Goal: Use online tool/utility: Utilize a website feature to perform a specific function

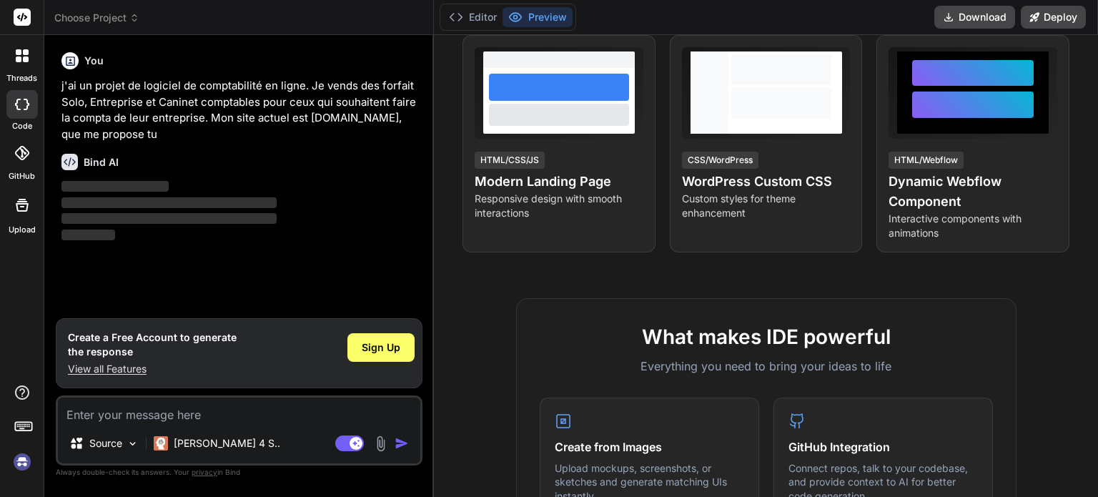
scroll to position [286, 0]
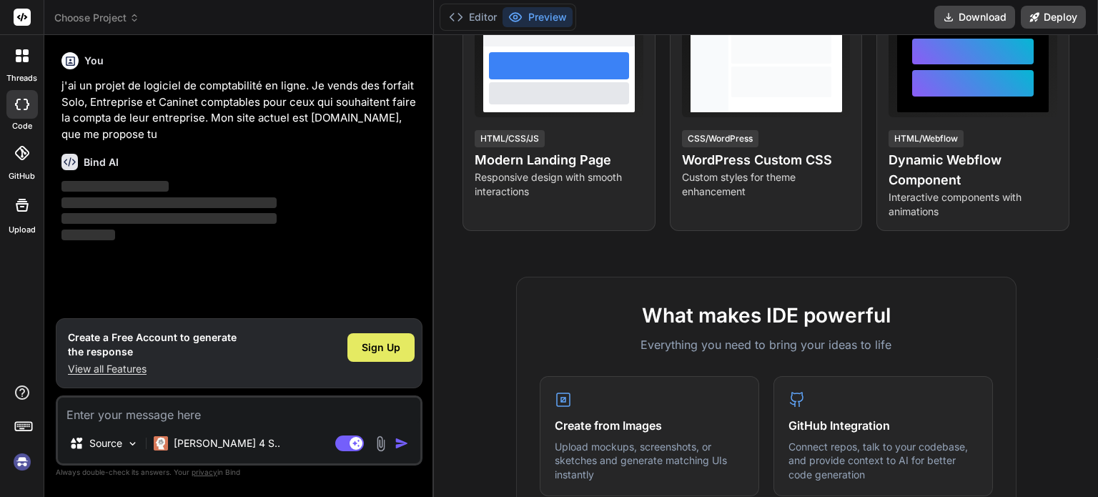
click at [379, 345] on span "Sign Up" at bounding box center [381, 347] width 39 height 14
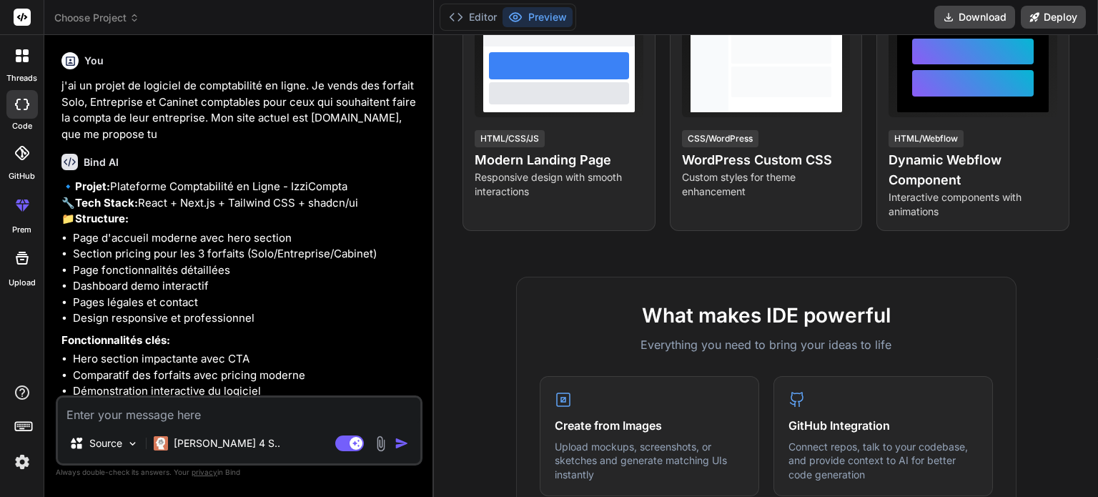
type textarea "x"
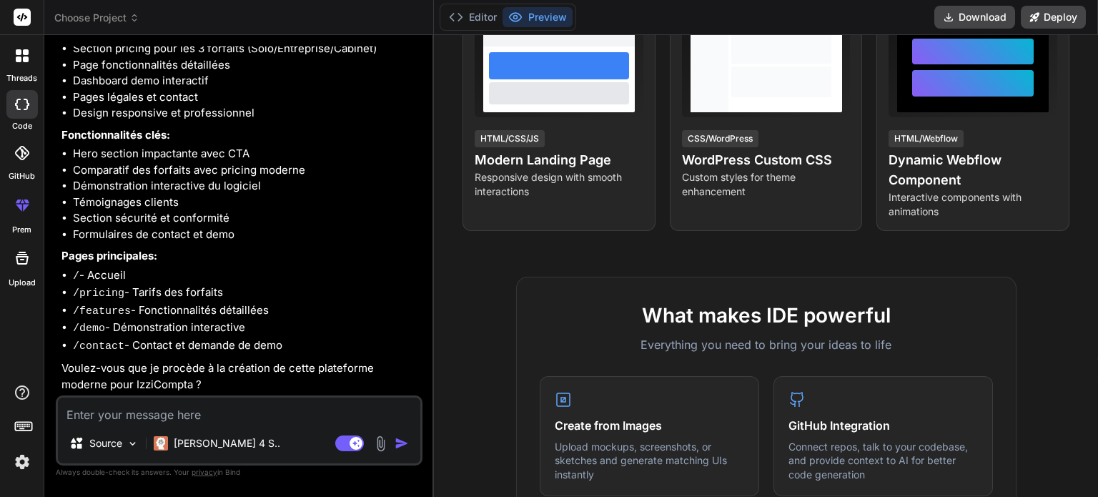
scroll to position [229, 0]
click at [194, 417] on textarea at bounding box center [239, 410] width 362 height 26
type textarea "o"
type textarea "x"
type textarea "ou"
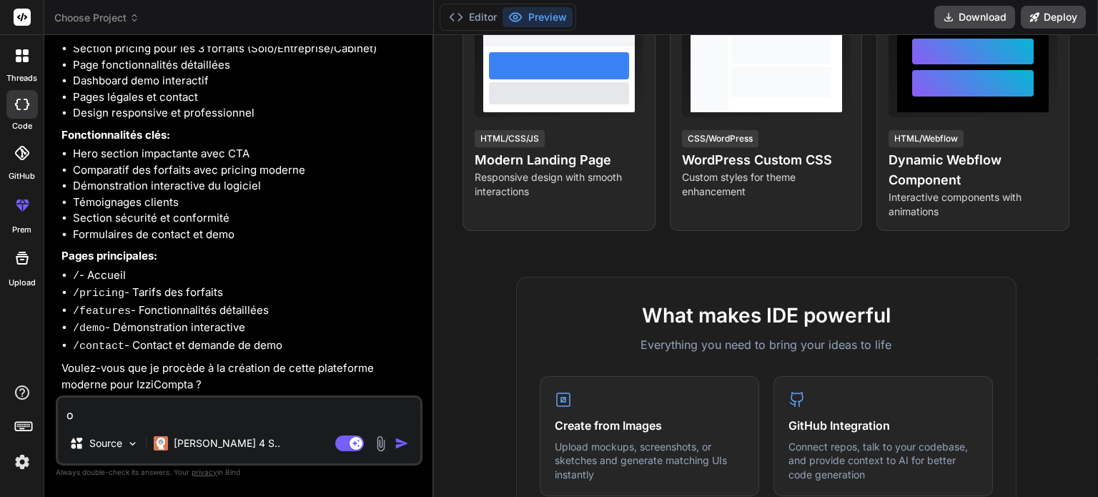
type textarea "x"
type textarea "oui"
type textarea "x"
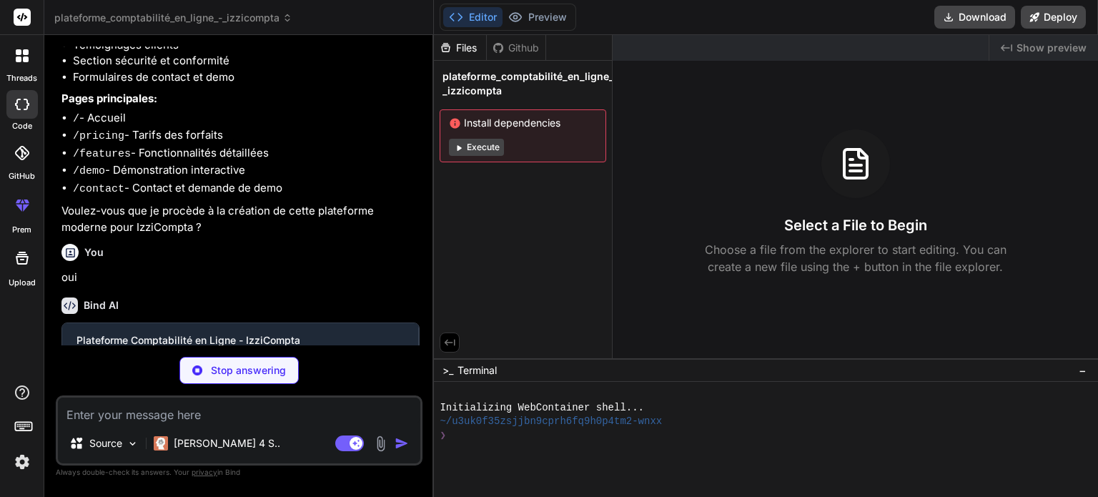
scroll to position [377, 0]
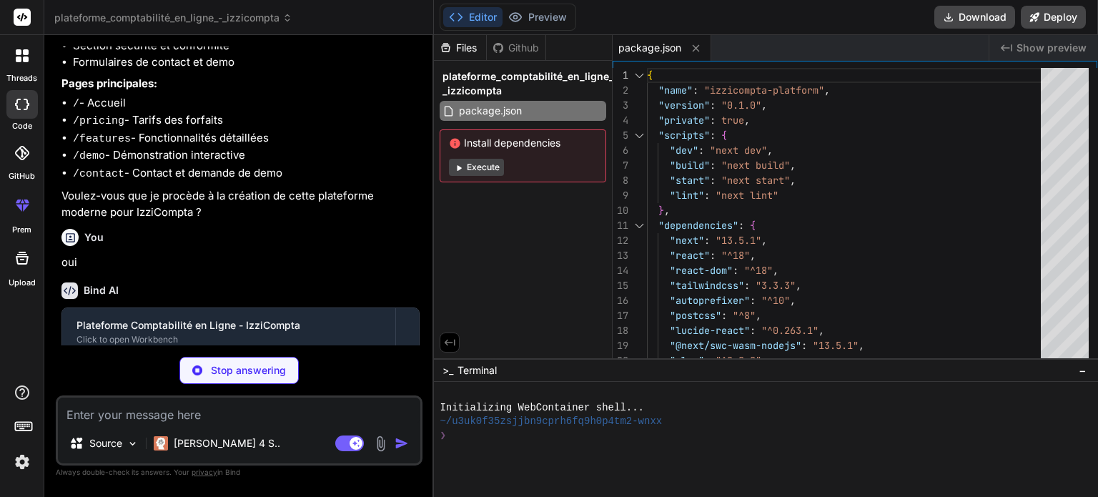
type textarea "x"
type textarea "module.exports = nextConfig"
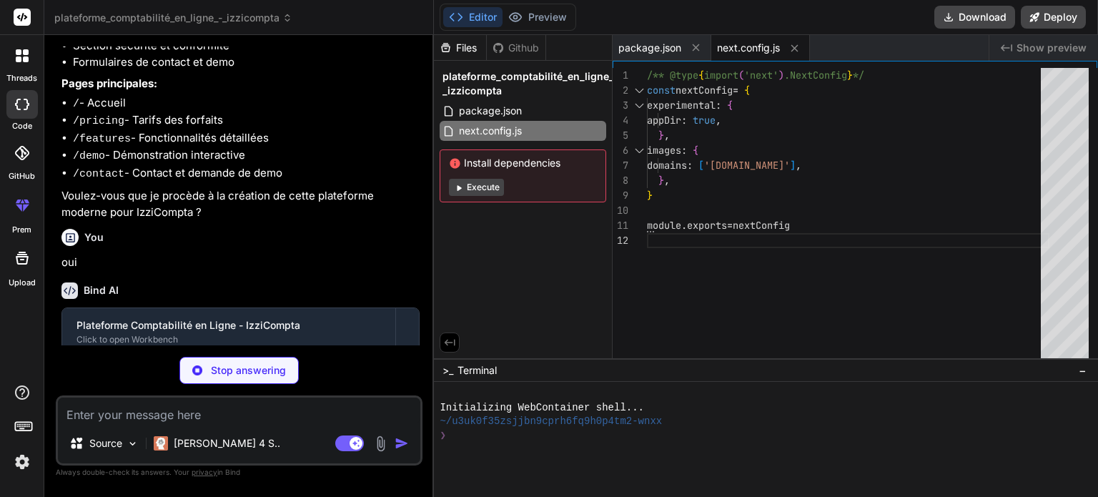
type textarea "x"
type textarea "}, plugins: [], }"
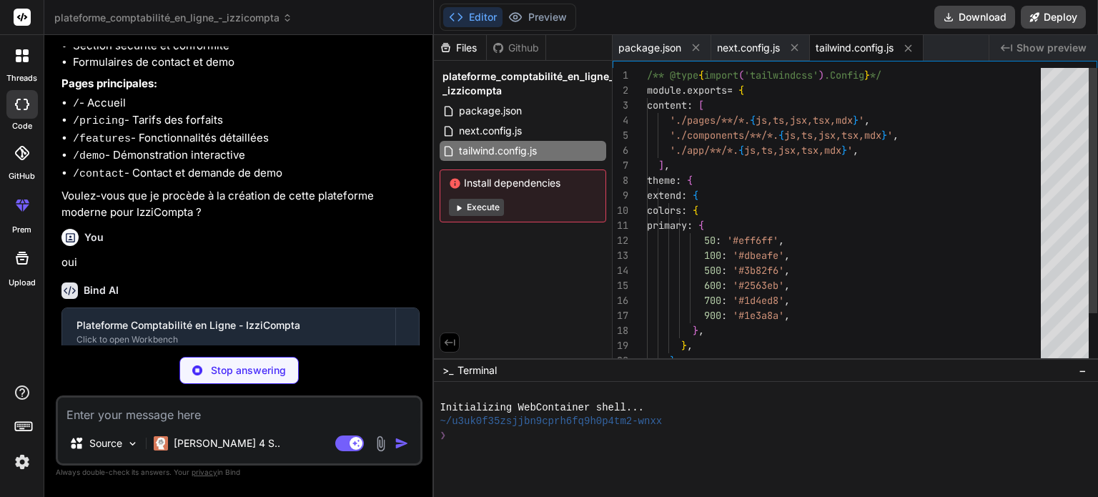
type textarea "x"
type textarea "module.exports = { plugins: { tailwindcss: {}, autoprefixer: {}, }, }"
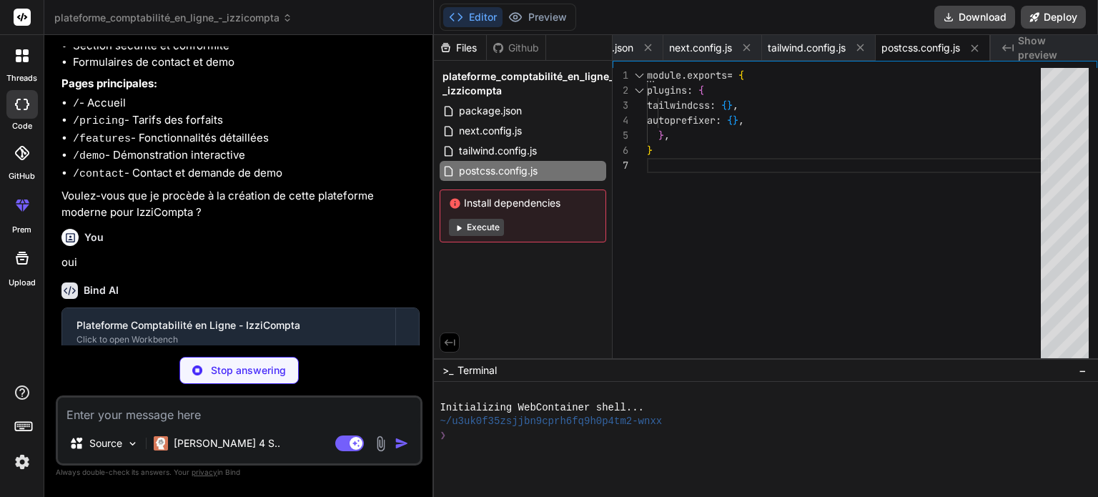
type textarea "x"
type textarea "@tailwind base; @tailwind components; @tailwind utilities; html { scroll-behavi…"
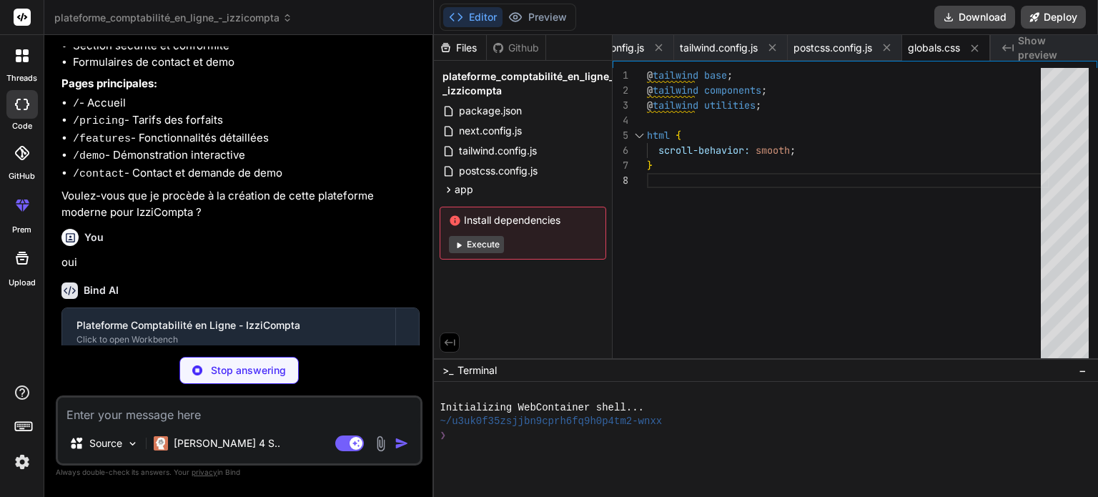
type textarea "x"
type textarea "} export default function RootLayout({ children }) { return ( <html lang="fr"> …"
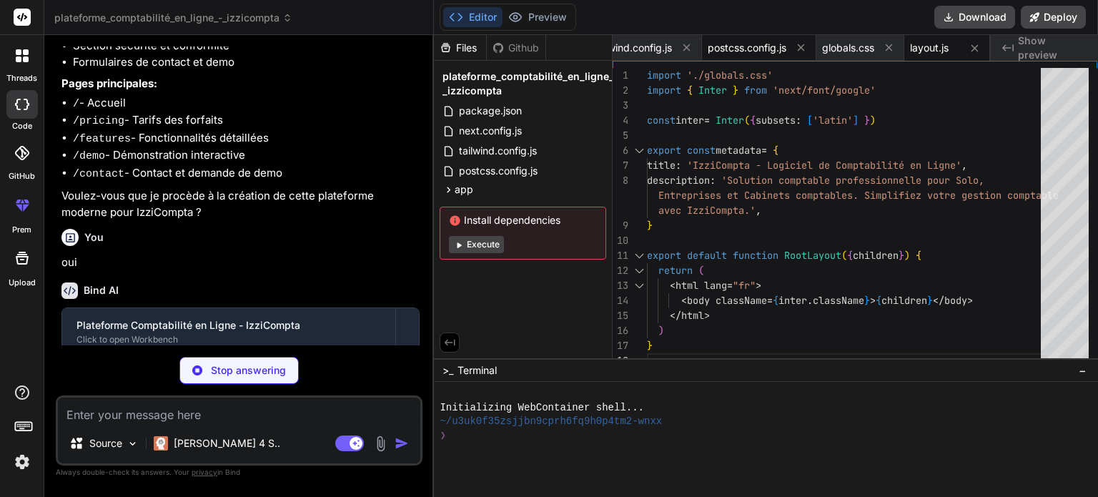
type textarea "x"
type textarea "}"
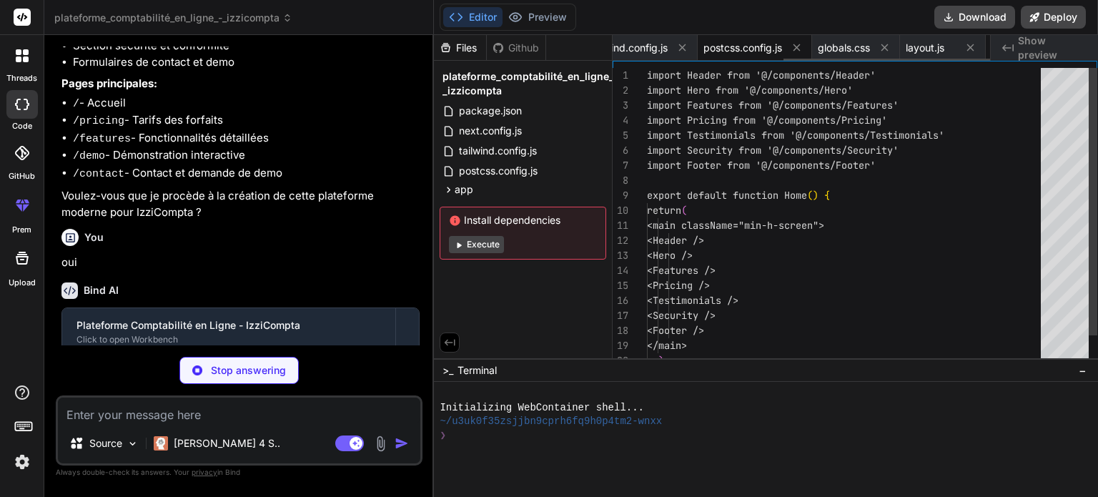
scroll to position [0, 312]
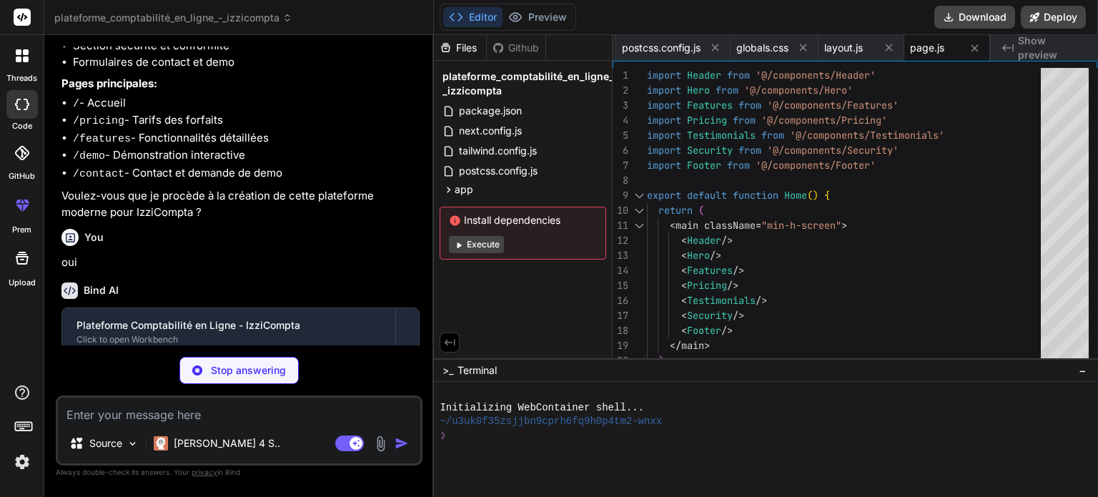
click at [487, 243] on button "Execute" at bounding box center [476, 244] width 55 height 17
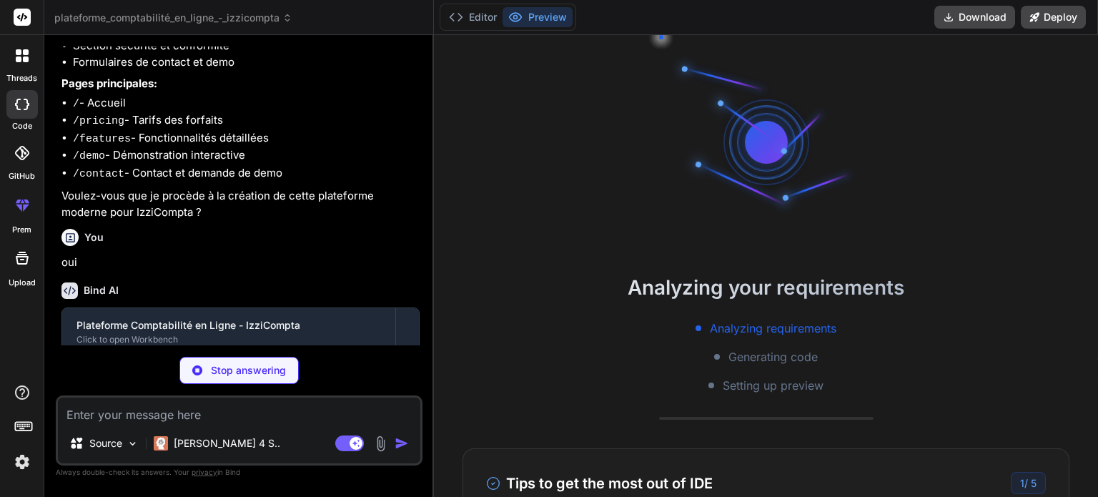
scroll to position [27, 0]
type textarea "x"
type textarea "</header> ) }"
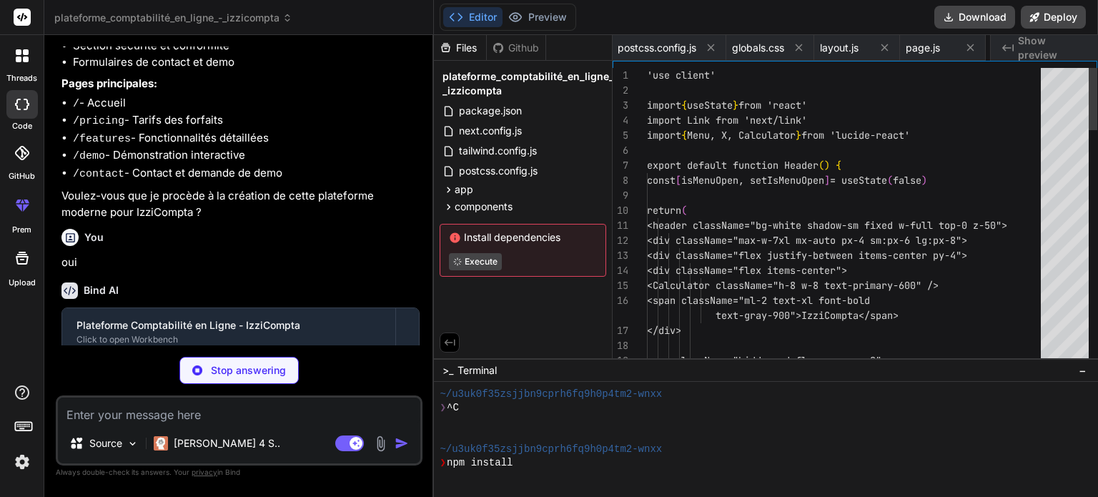
scroll to position [0, 397]
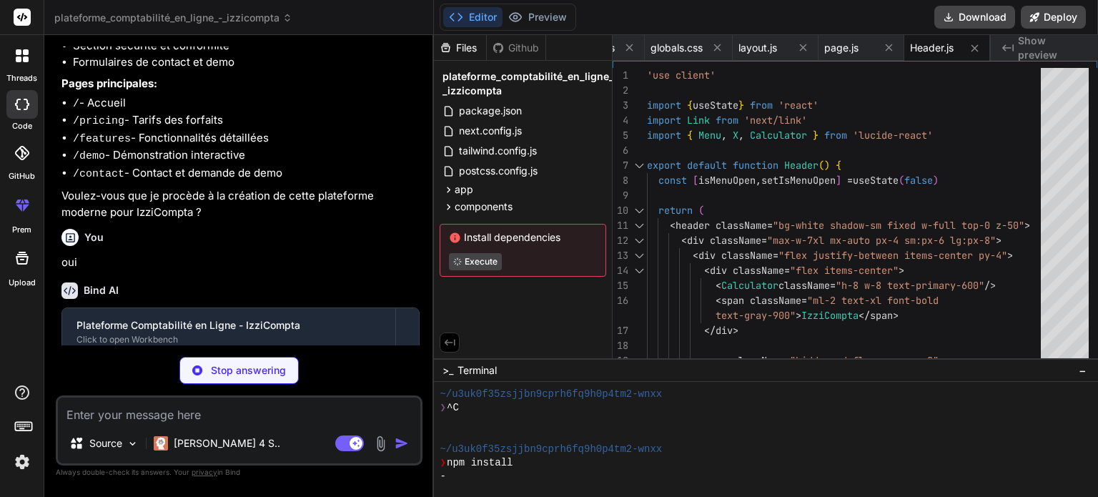
type textarea "x"
type textarea "</div> </div> </section> ) }"
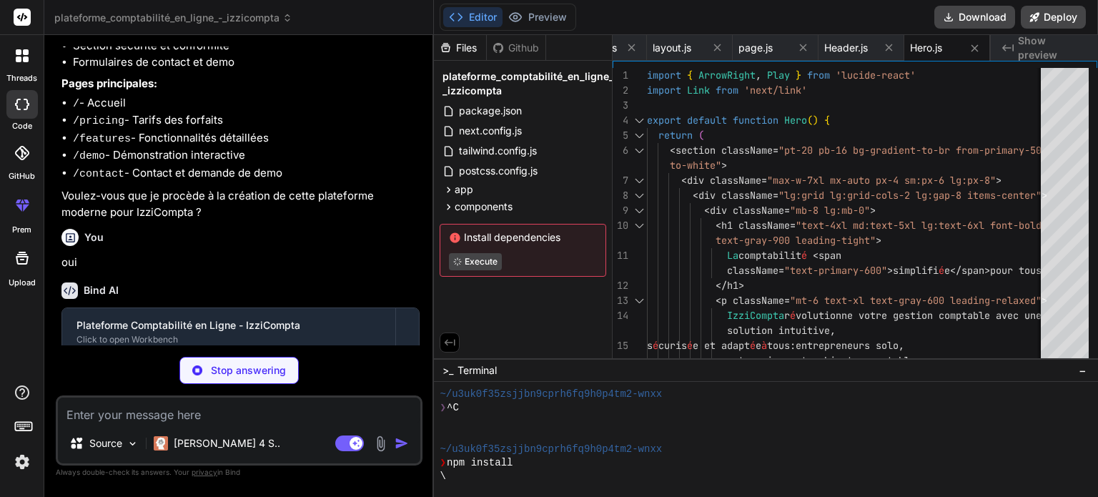
type textarea "x"
type textarea ") }"
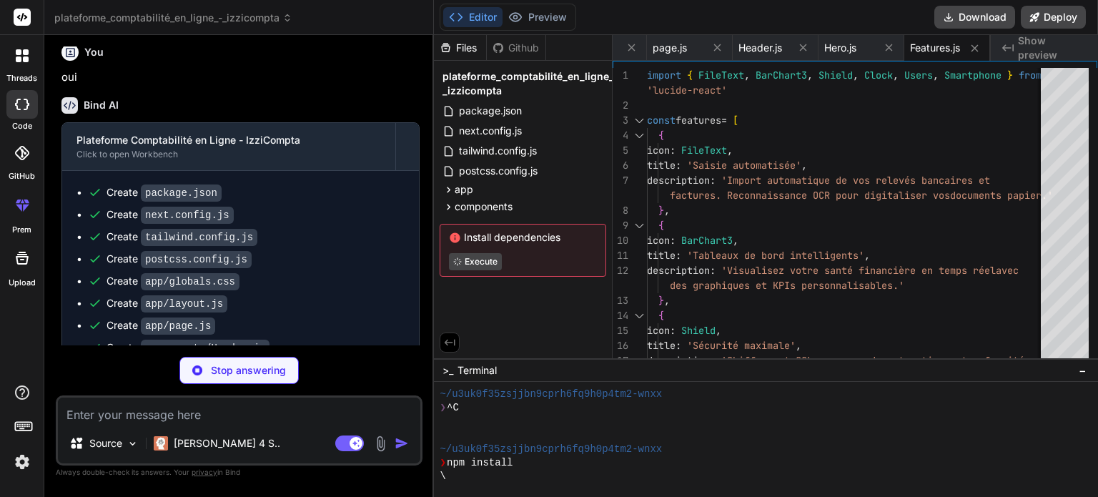
scroll to position [675, 0]
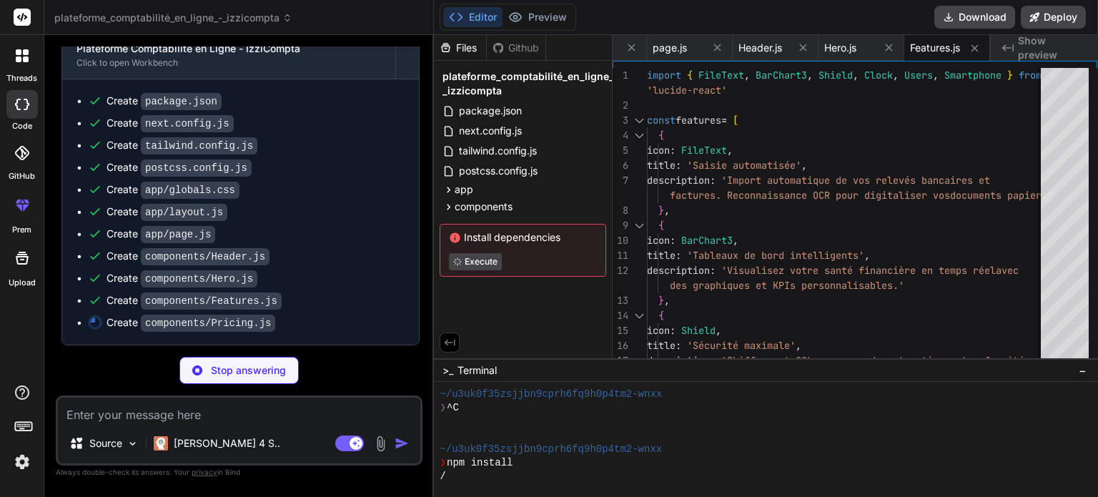
type textarea "x"
type textarea "Contactez notre équipe commerciale </button> </div> </div> </section> ) }"
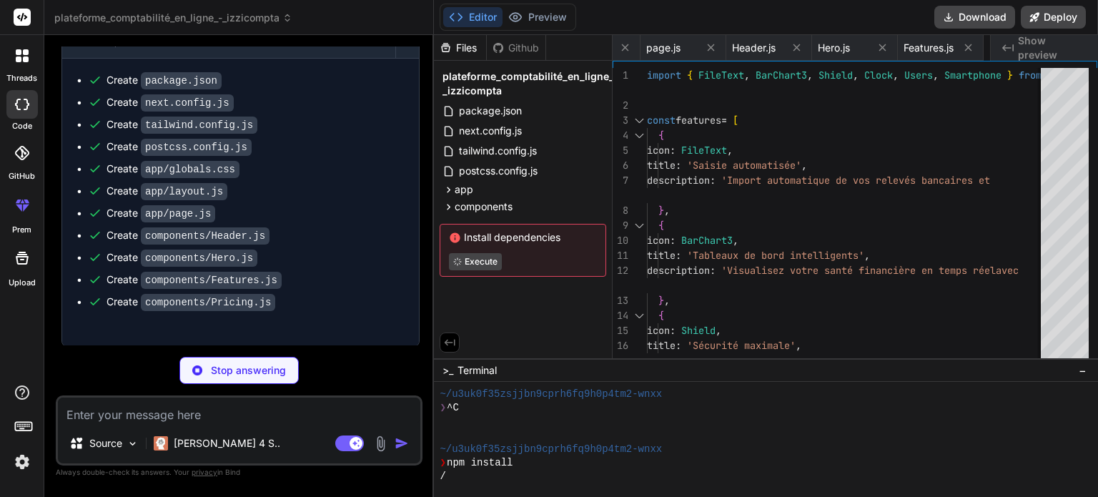
type textarea "x"
type textarea "</div> </div> </div> </section> ) }"
type textarea "x"
type textarea "</div> </section> ) }"
type textarea "x"
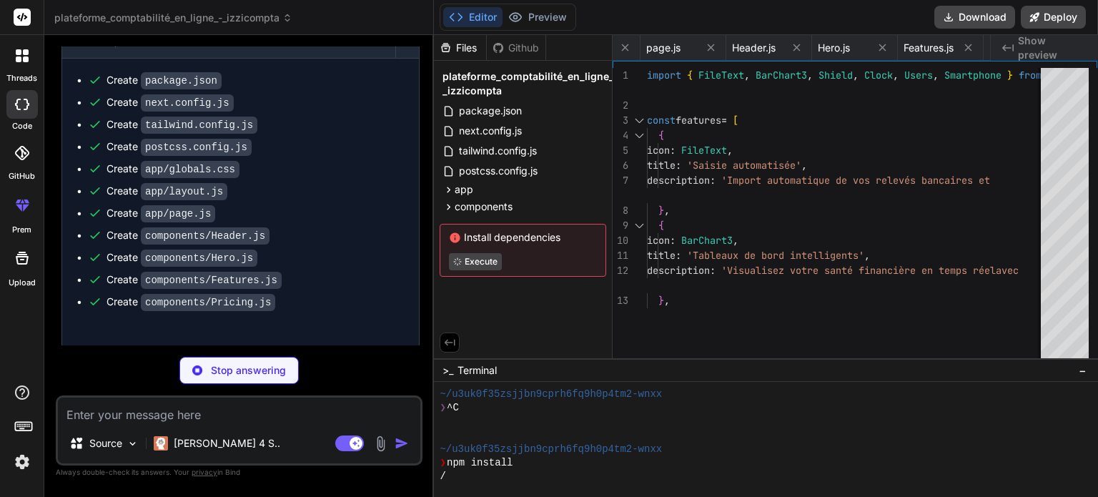
type textarea "</footer> ) }"
type textarea "x"
type textarea "export default function DemoPage() { return ( <main className="min-h-screen"> <…"
type textarea "x"
type textarea ") }"
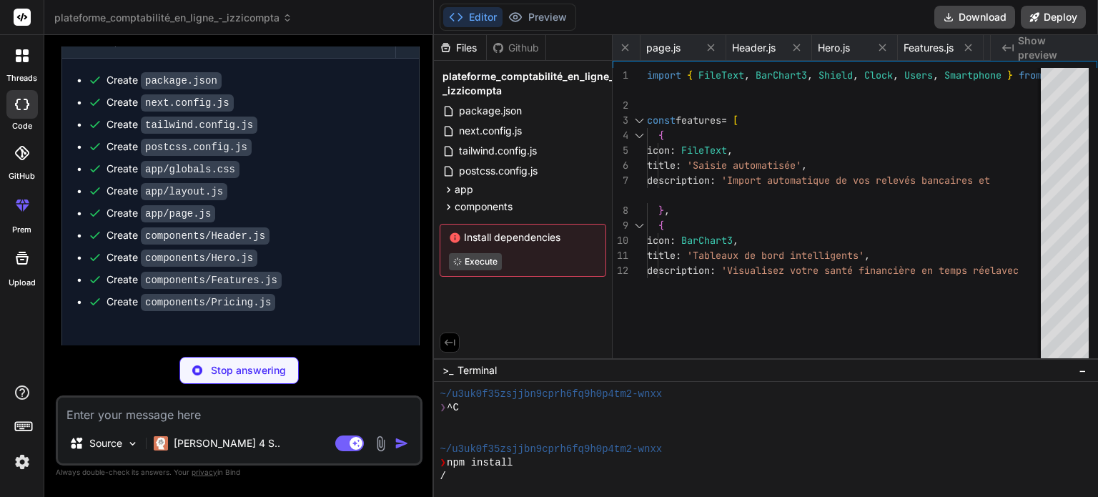
type textarea "x"
type textarea "export default function ContactPage() { return ( <main className="min-h-screen"…"
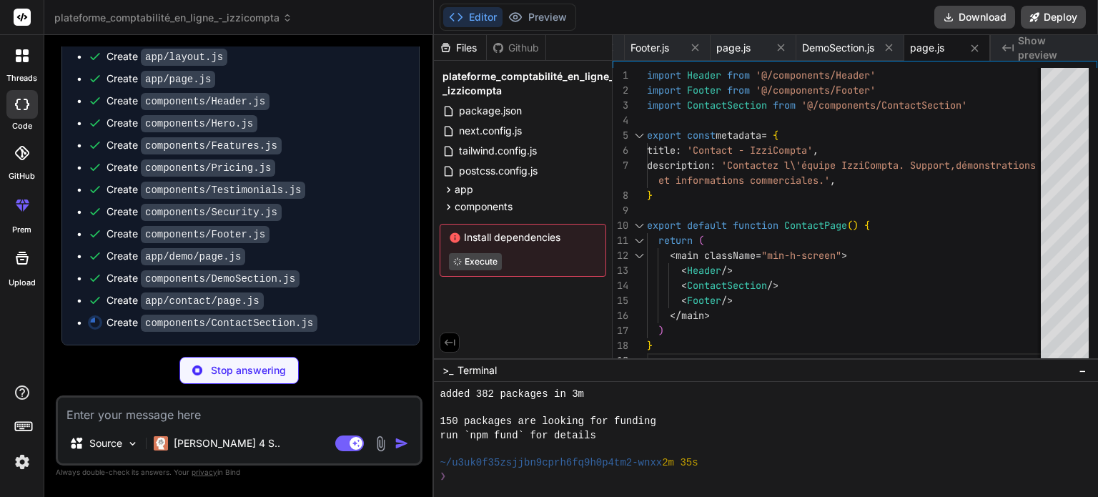
scroll to position [288, 0]
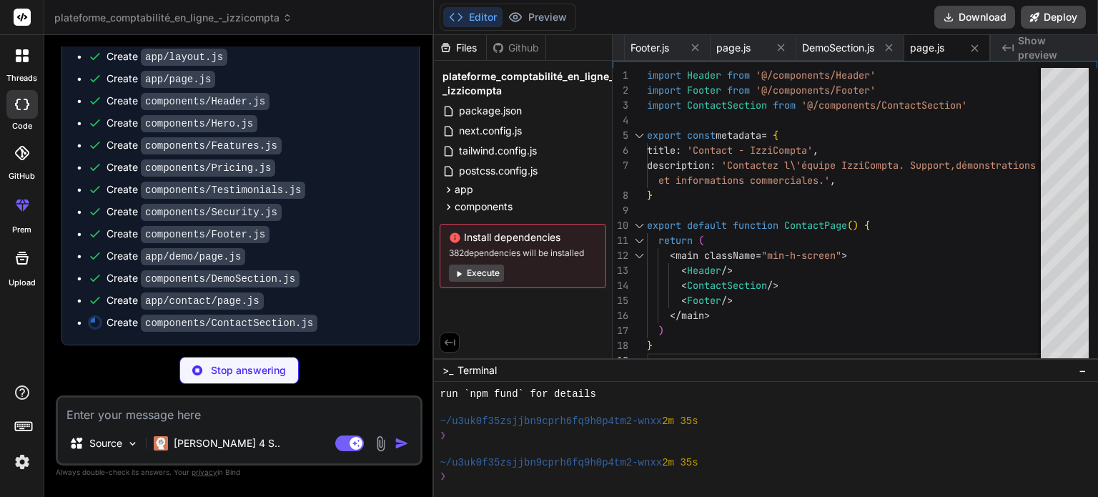
type textarea "x"
type textarea "</div> </div> </section> ) }"
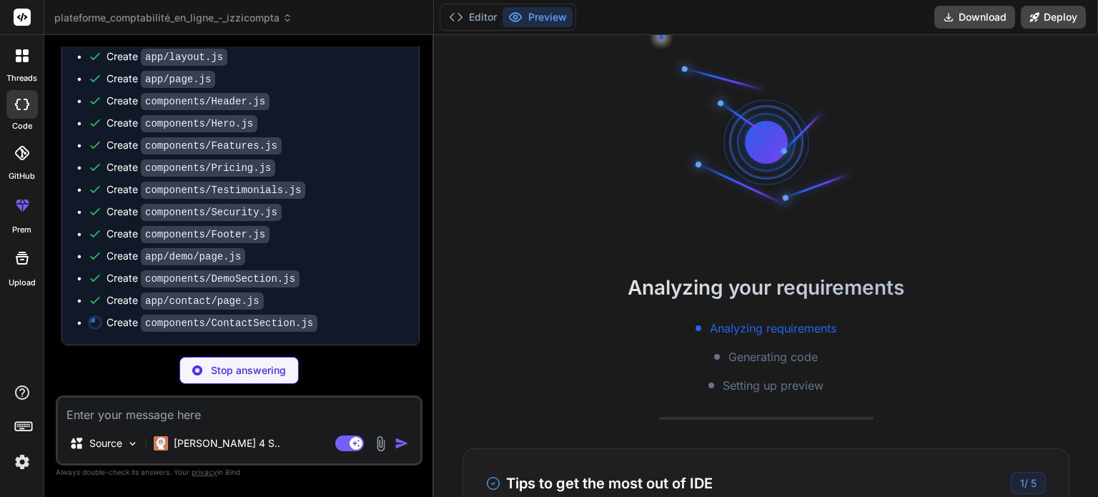
scroll to position [357, 0]
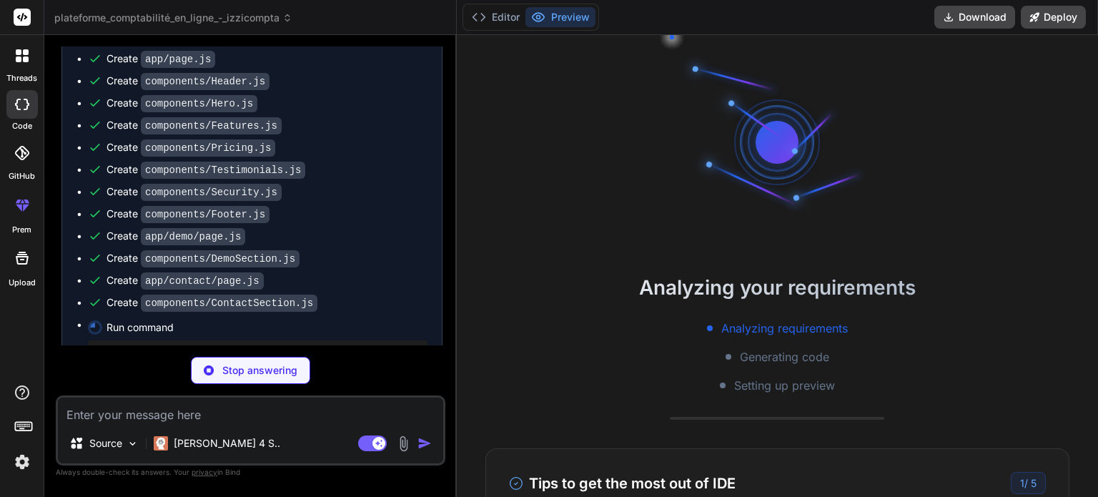
type textarea "x"
type textarea "</section> ) }"
type textarea "x"
type textarea ") }"
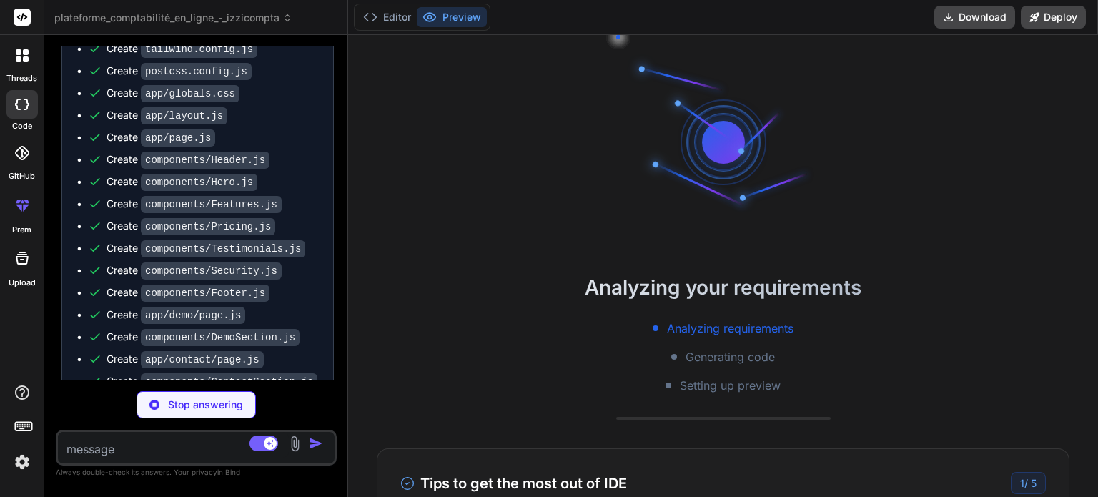
type textarea "x"
type textarea "}"
type textarea "x"
type textarea "</button> </div> </div> </div> </div> </section> ) }"
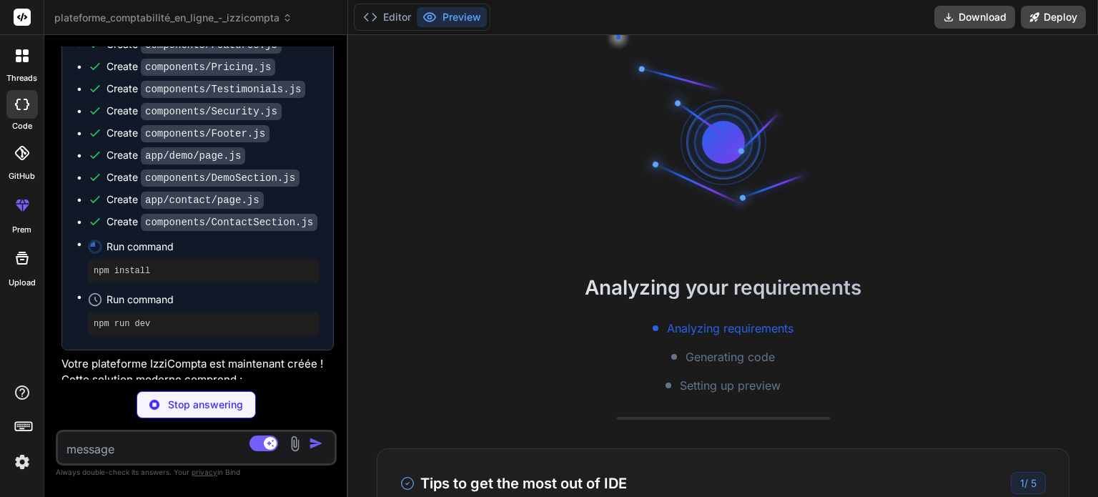
type textarea "x"
type textarea "</div> </section> ) }"
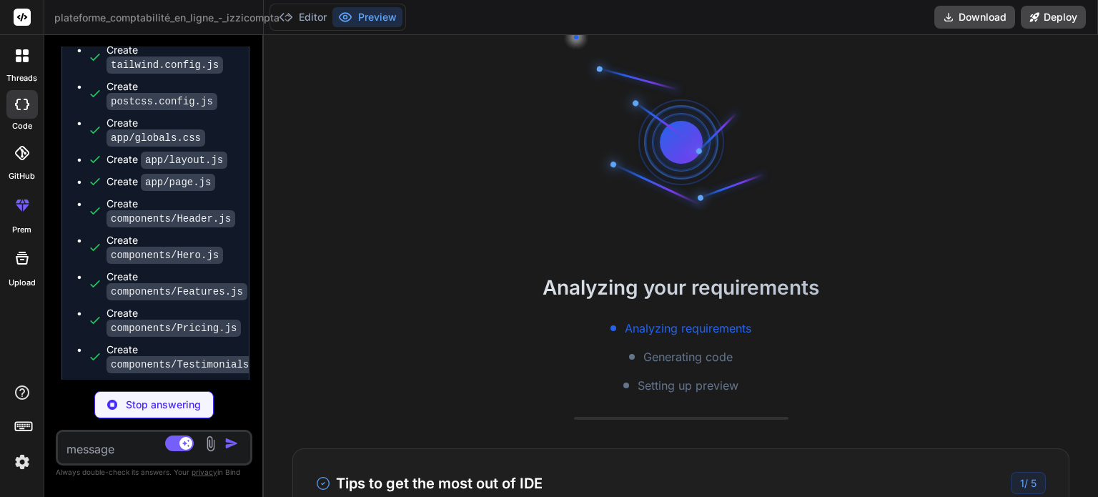
scroll to position [1098, 0]
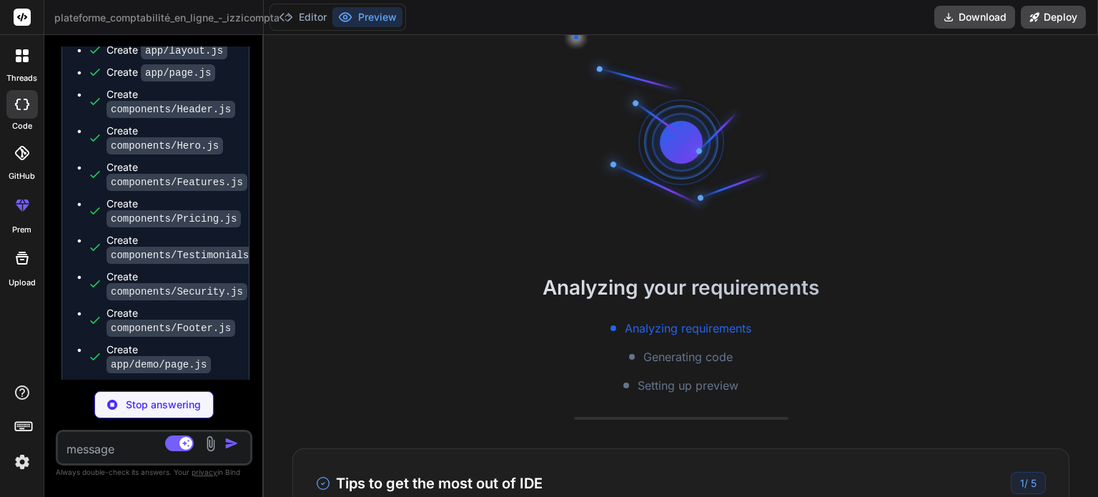
drag, startPoint x: 429, startPoint y: 131, endPoint x: 157, endPoint y: 136, distance: 272.3
click at [157, 136] on div "Bind AI Web Search Created with Pixso. Code Generator You j'ai un projet de log…" at bounding box center [153, 266] width 219 height 462
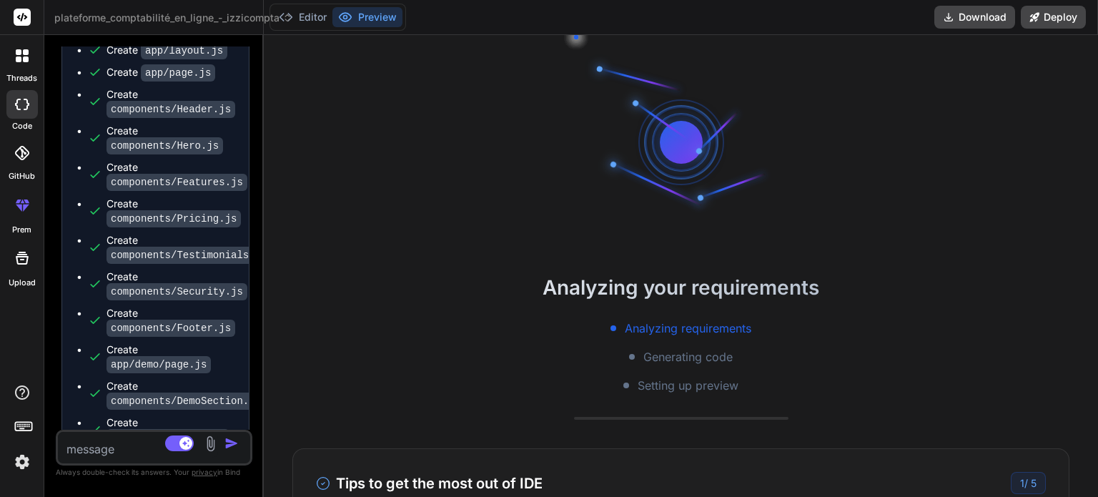
scroll to position [452, 0]
type textarea "x"
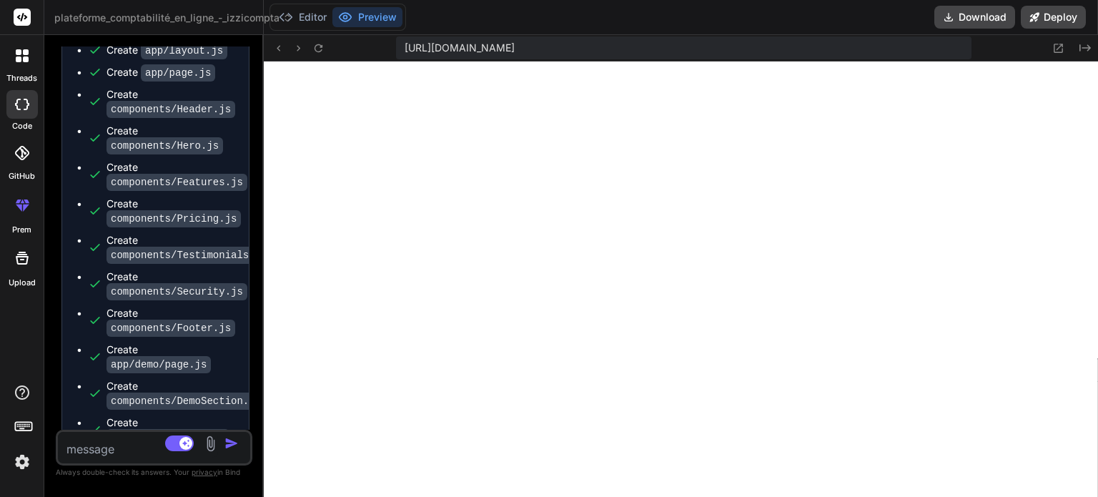
scroll to position [1083, 0]
click at [369, 14] on button "Preview" at bounding box center [367, 17] width 70 height 20
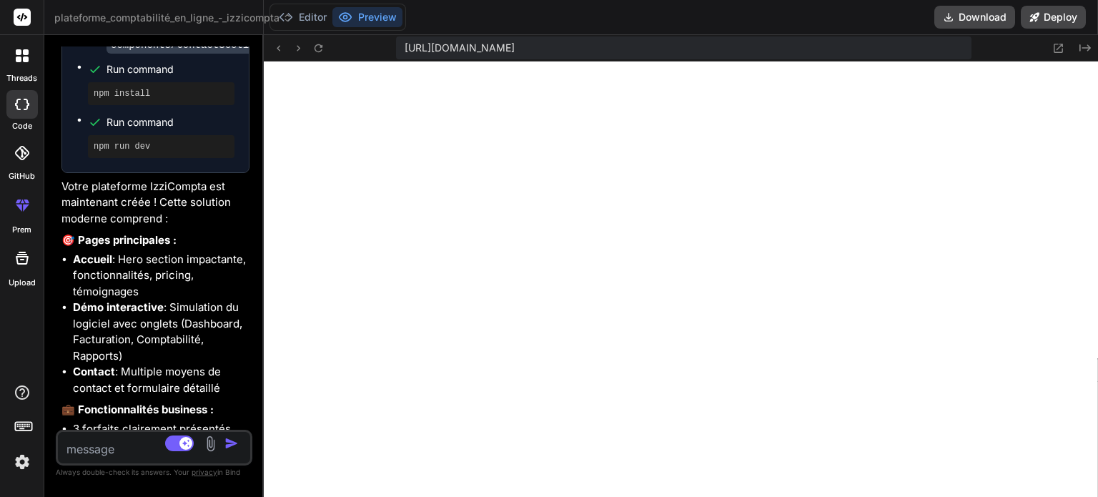
scroll to position [1847, 0]
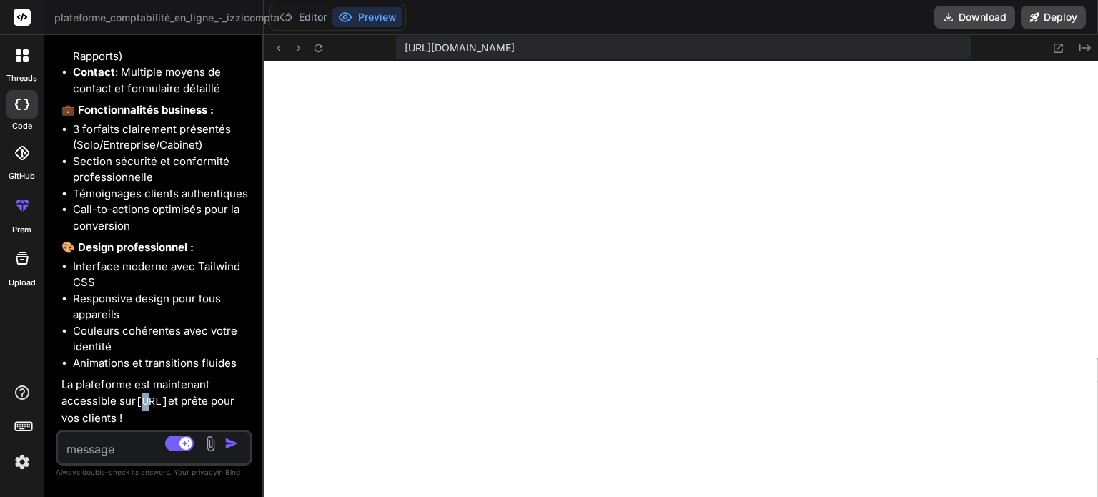
drag, startPoint x: 65, startPoint y: 401, endPoint x: 74, endPoint y: 399, distance: 9.4
click at [136, 399] on code "http://localhost:3000" at bounding box center [152, 402] width 32 height 12
drag, startPoint x: 64, startPoint y: 404, endPoint x: 185, endPoint y: 403, distance: 121.5
click at [185, 403] on p "La plateforme est maintenant accessible sur http://localhost:3000 et prête pour…" at bounding box center [155, 402] width 188 height 50
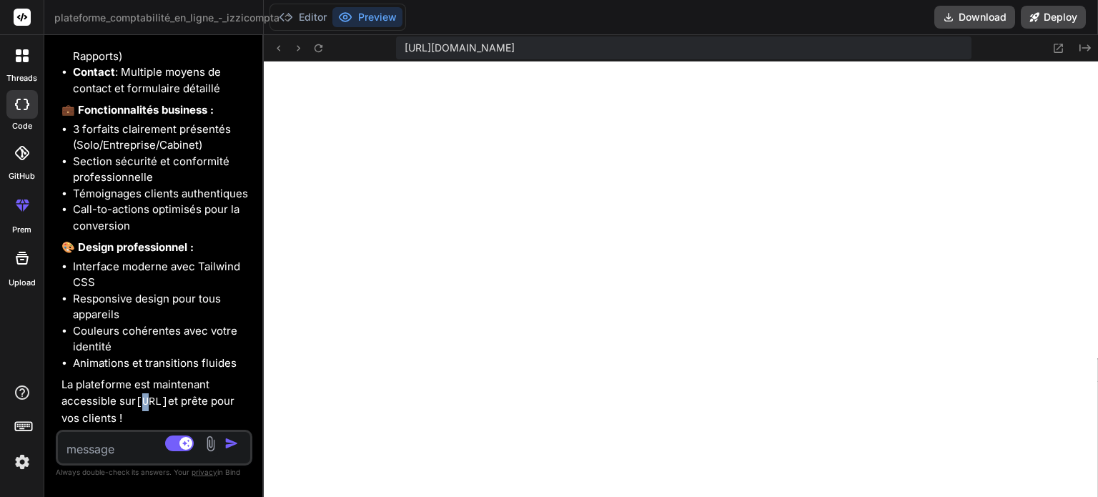
copy code "http://localhost:3000"
click at [1057, 46] on icon at bounding box center [1058, 48] width 12 height 12
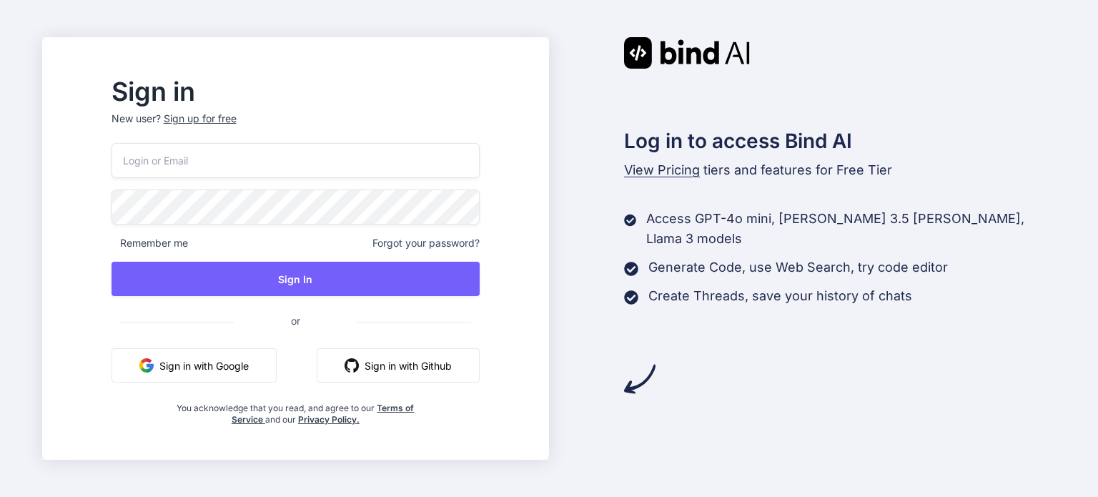
click at [219, 367] on button "Sign in with Google" at bounding box center [193, 365] width 165 height 34
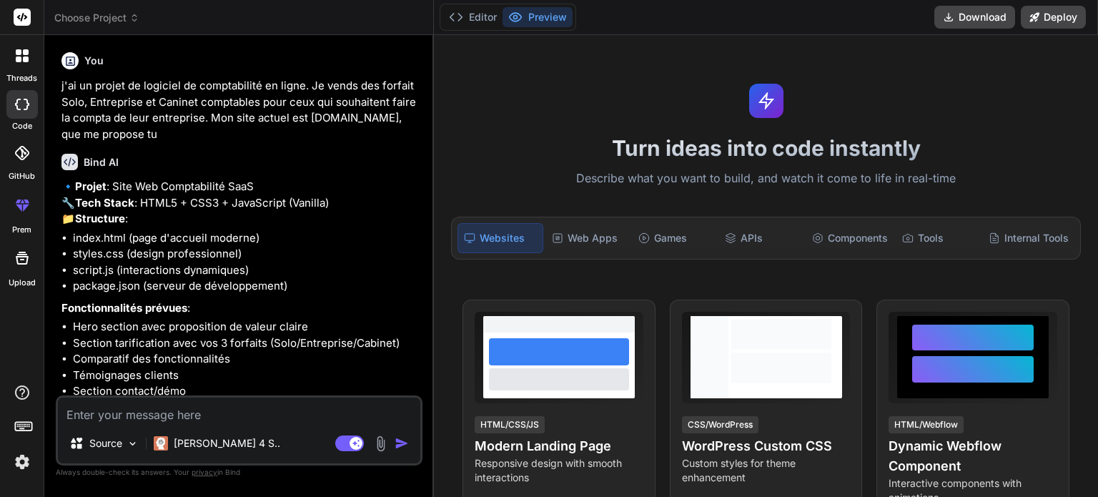
type textarea "x"
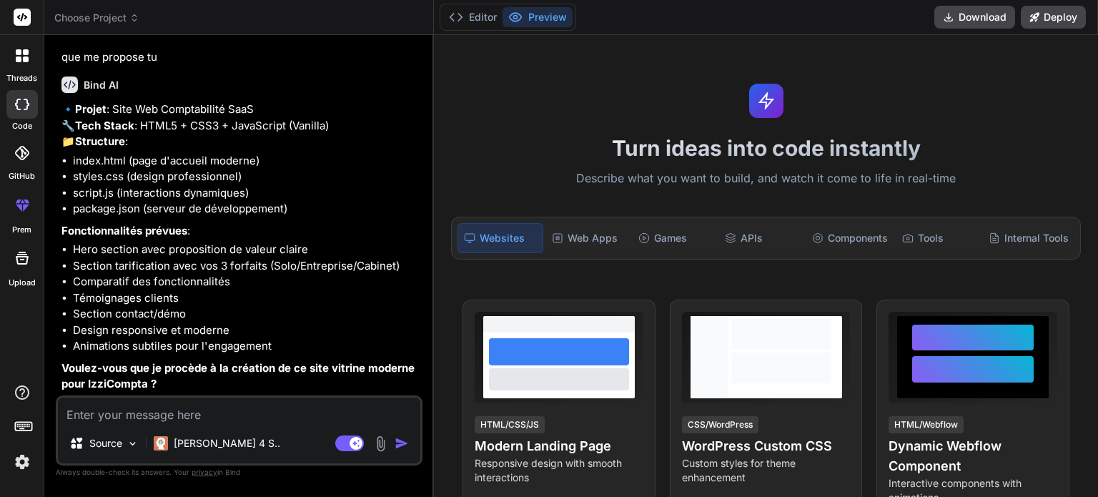
type textarea "o"
type textarea "x"
type textarea "ou"
type textarea "x"
type textarea "oui"
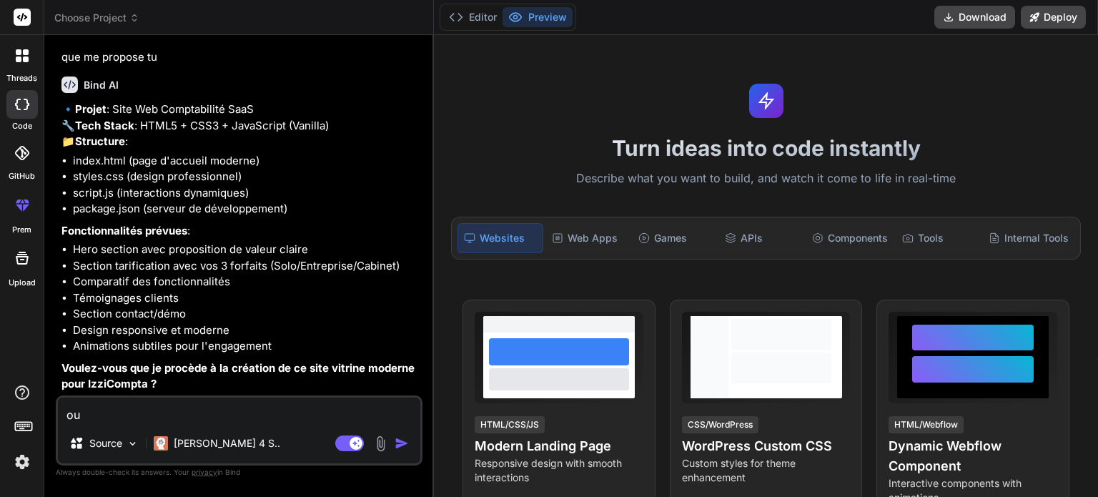
type textarea "x"
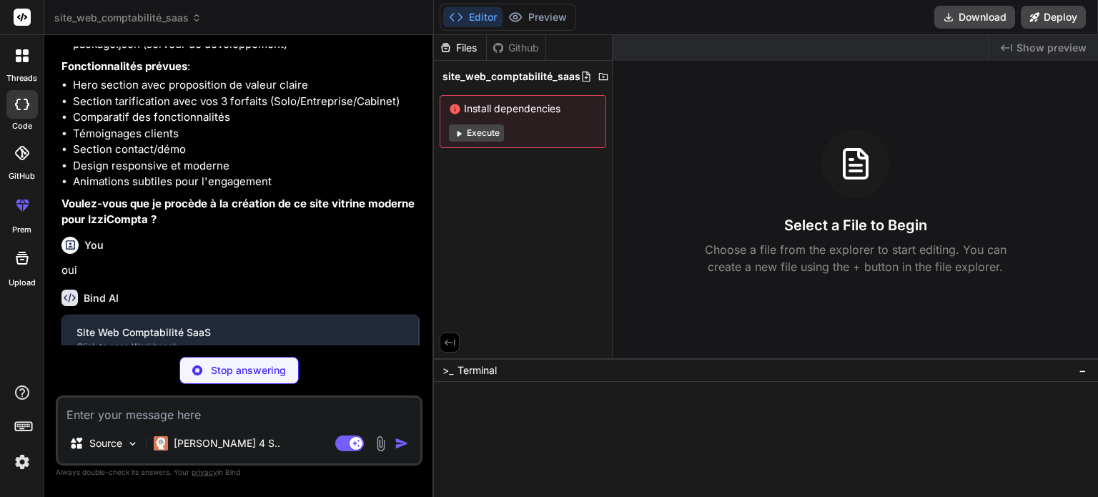
scroll to position [256, 0]
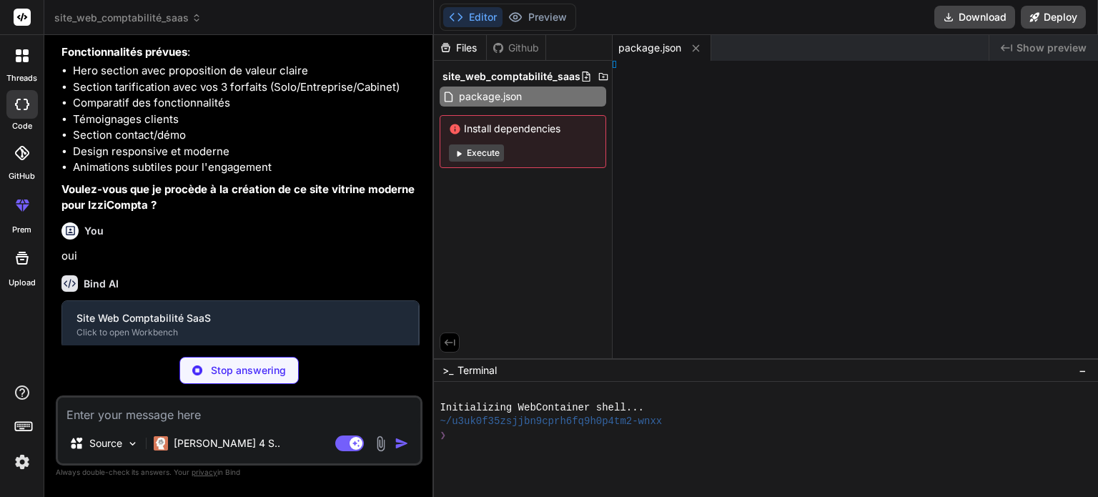
type textarea "x"
type textarea "</html>"
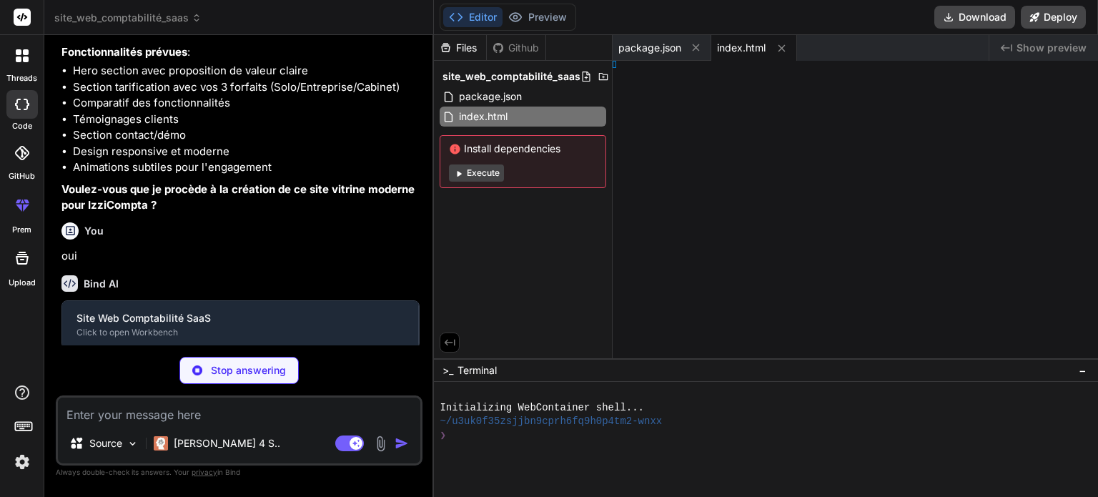
type textarea "x"
type textarea "</div> </div> </div> </footer> <script src="script.js"></script> </body> </html>"
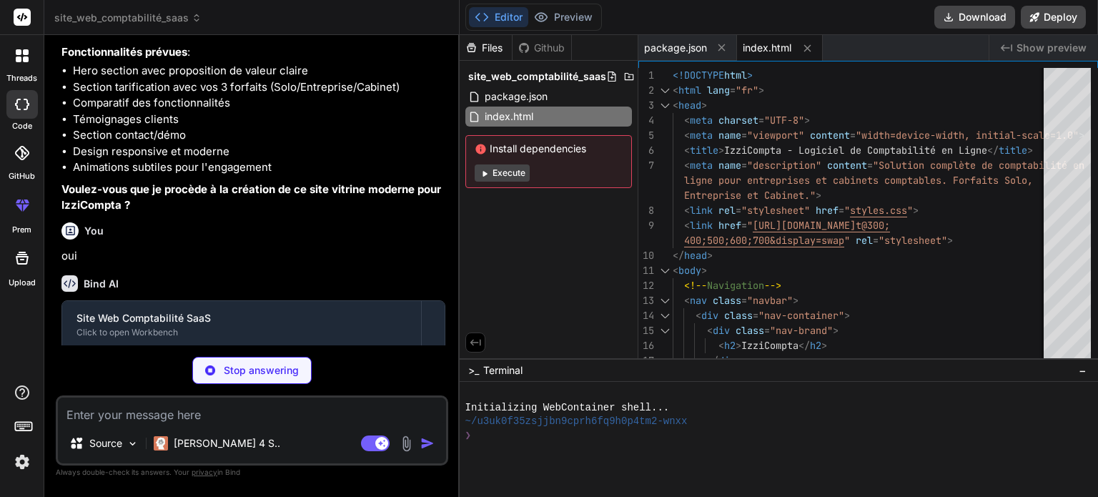
type textarea "x"
type textarea "</html>"
type textarea "x"
type textarea "</footer> <script src="script.js"></script> </body> </html>"
type textarea "x"
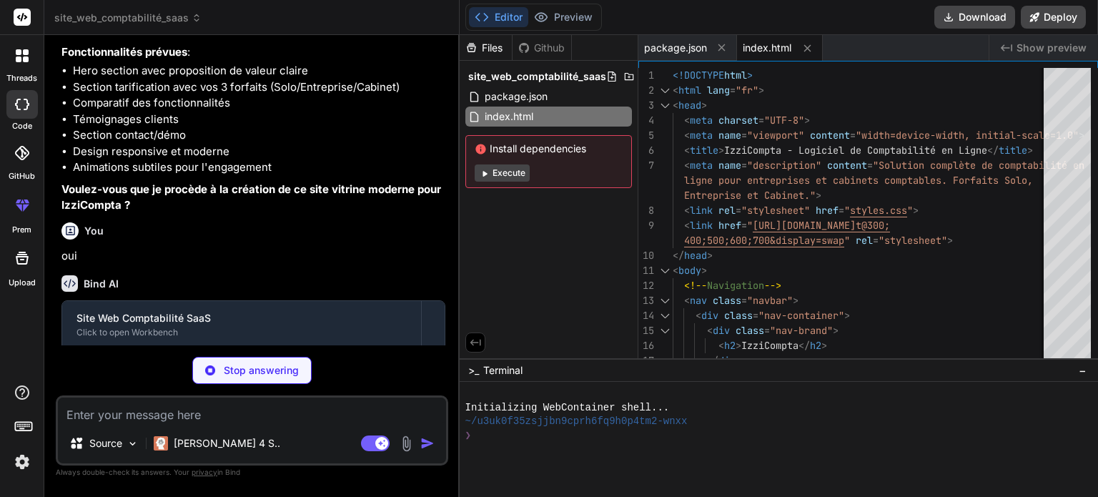
type textarea "</div> </div> </div> </footer> <script src="script.js"></script> </body> </html>"
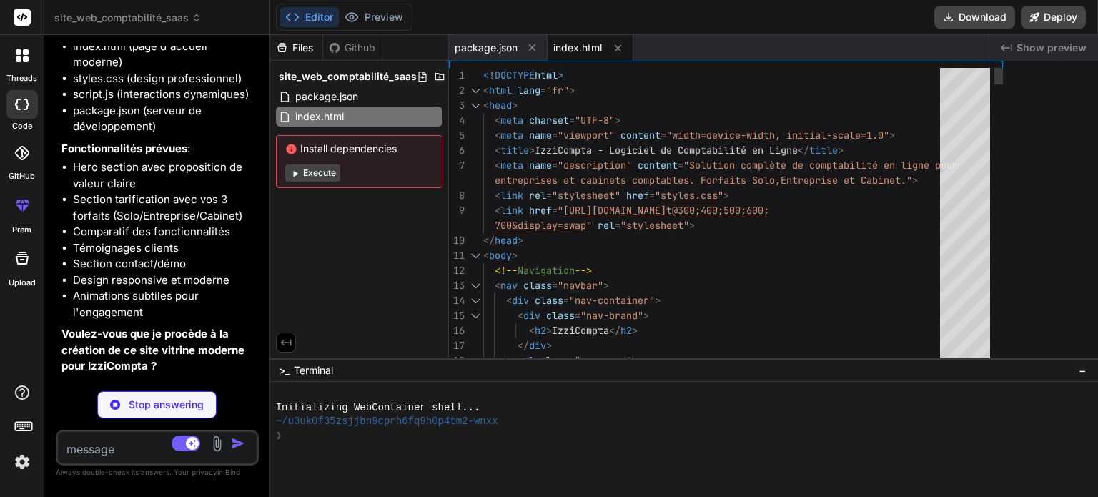
type textarea "x"
type textarea "</html>"
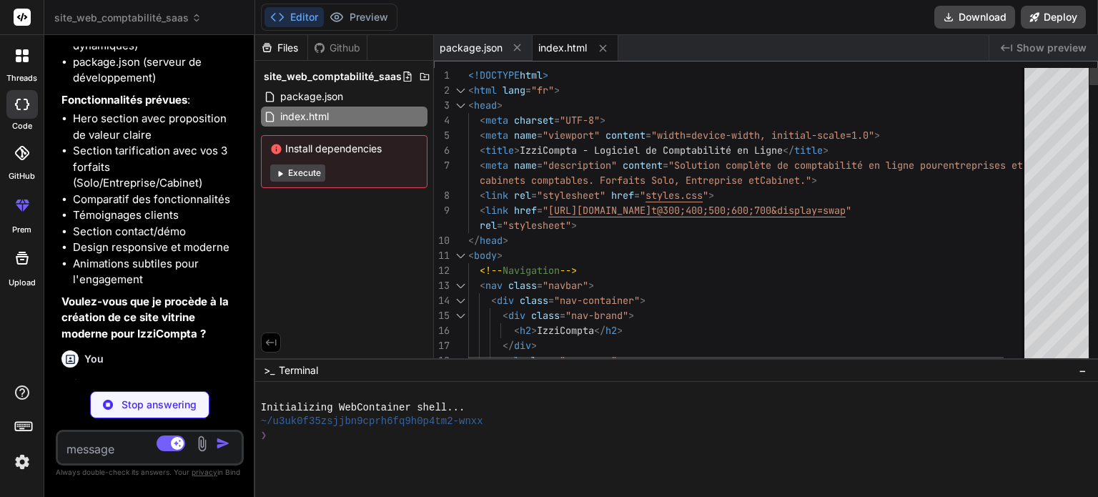
drag, startPoint x: 432, startPoint y: 197, endPoint x: 172, endPoint y: 233, distance: 262.6
click at [172, 233] on div "Bind AI Web Search Created with Pixso. Code Generator You j'ai un projet de log…" at bounding box center [149, 266] width 211 height 462
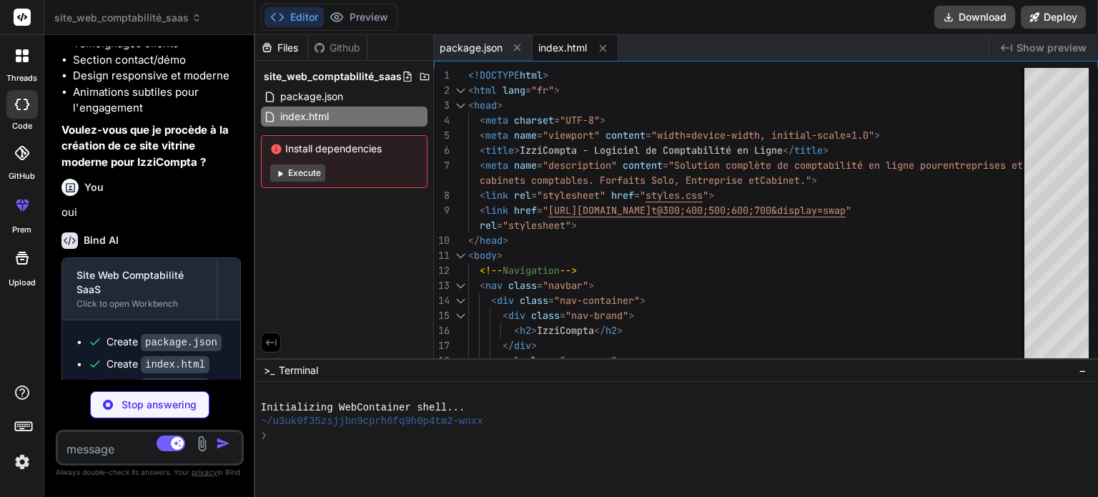
scroll to position [567, 0]
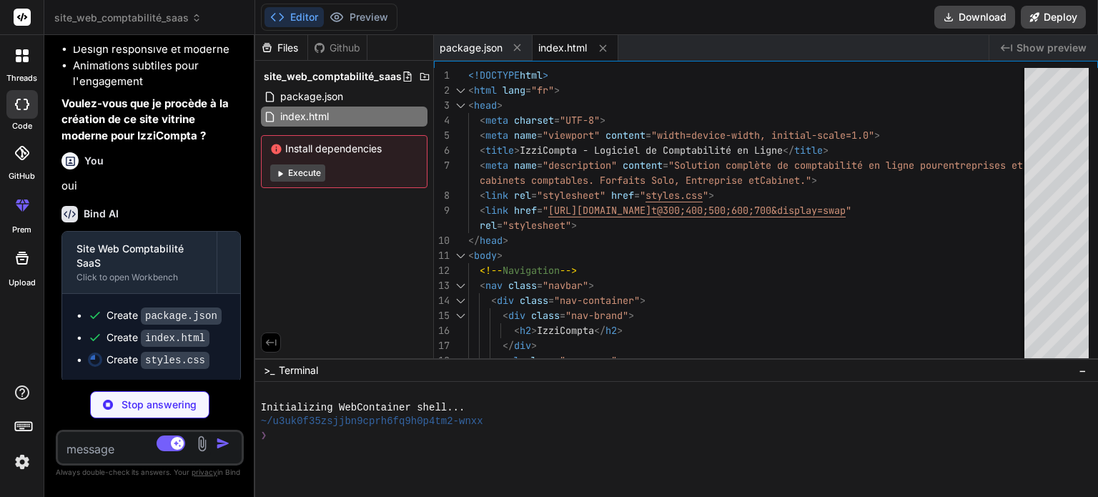
type textarea "x"
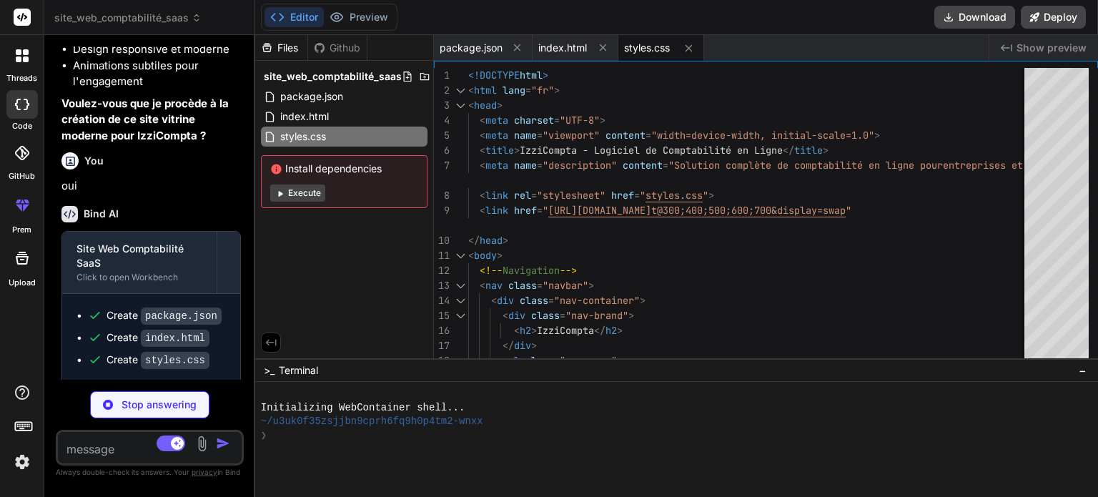
type textarea "x"
type textarea "window.addEventListener('load', () => { document.body.style.opacity = '1'; }); …"
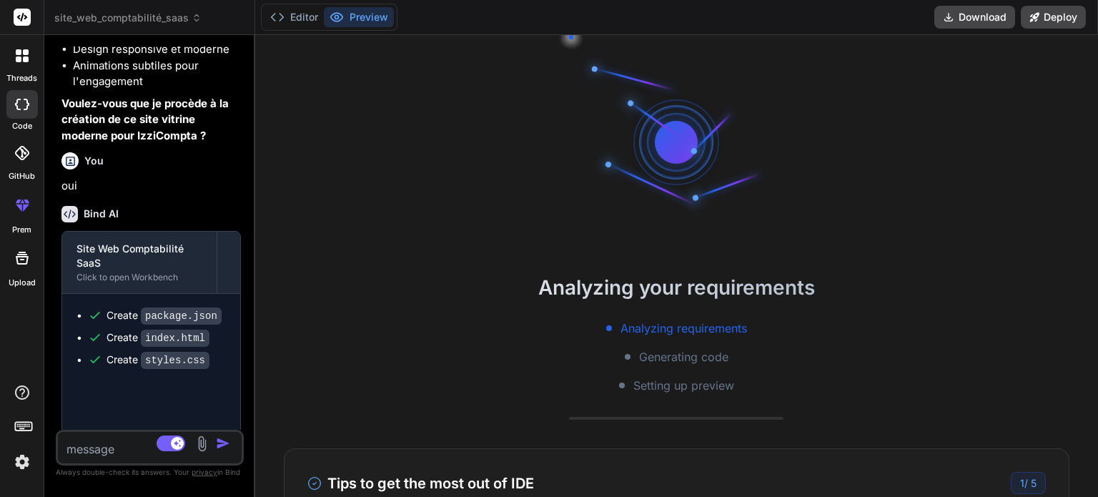
type textarea "x"
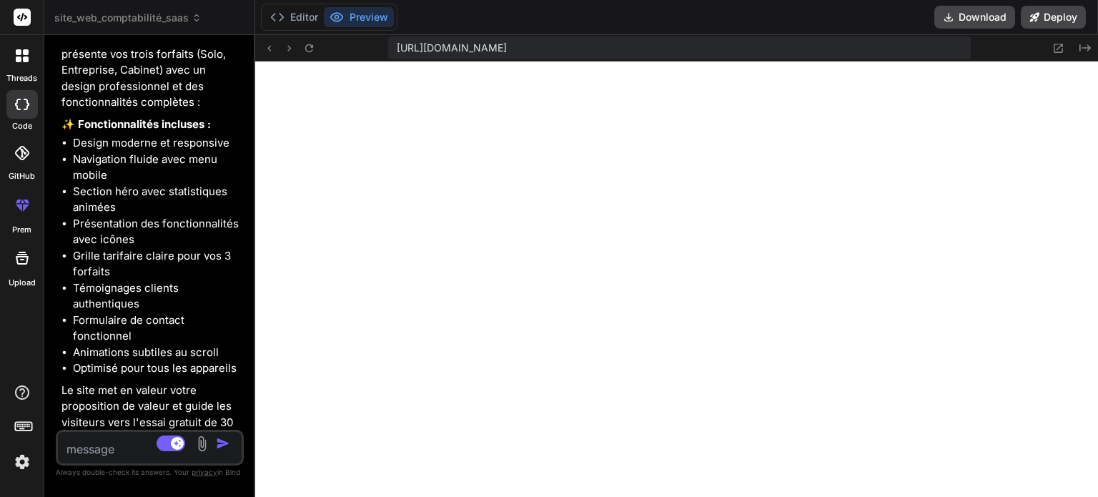
scroll to position [1086, 0]
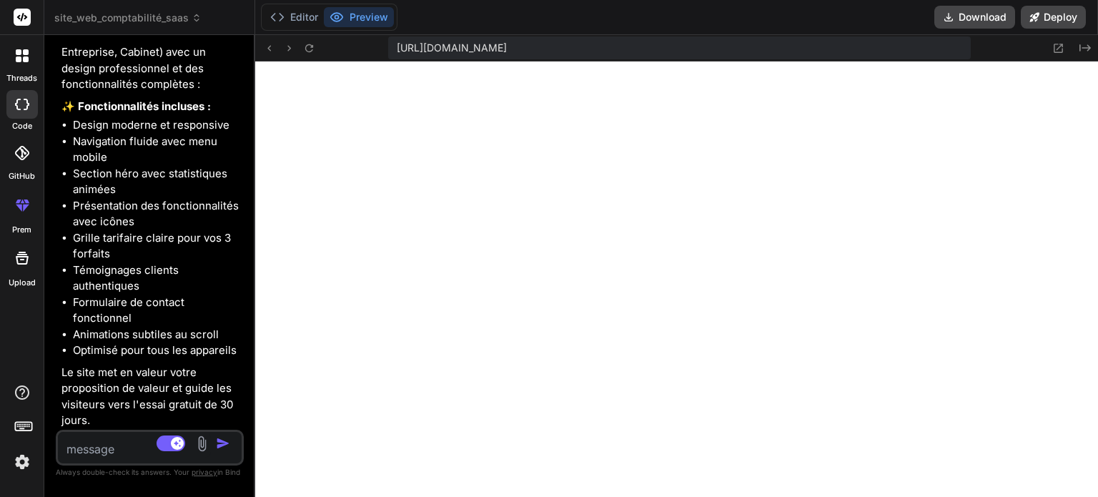
click at [121, 451] on textarea at bounding box center [134, 445] width 153 height 26
type textarea "j"
type textarea "x"
type textarea "je"
type textarea "x"
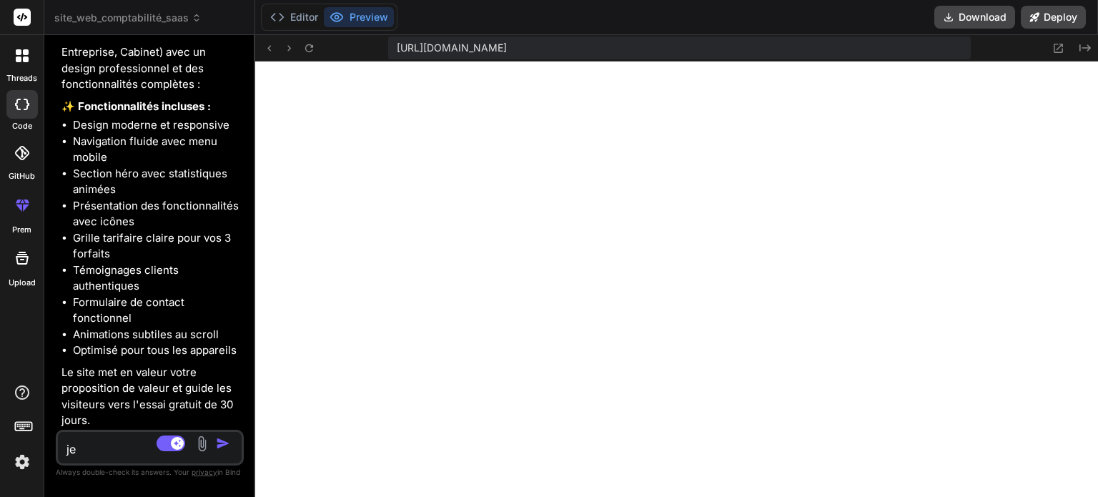
type textarea "je"
type textarea "x"
type textarea "je v"
type textarea "x"
type textarea "je ve"
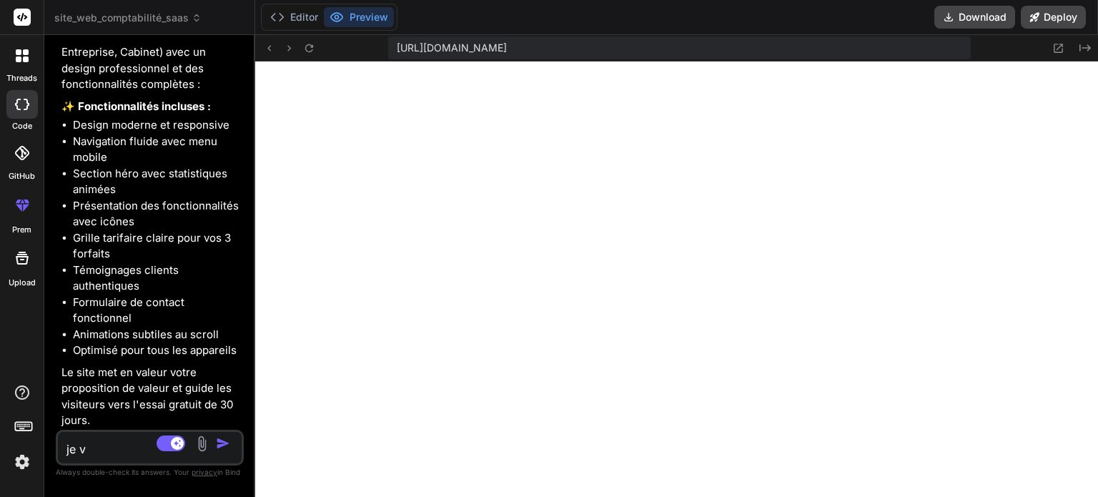
type textarea "x"
type textarea "je veu"
type textarea "x"
type textarea "je veux"
type textarea "x"
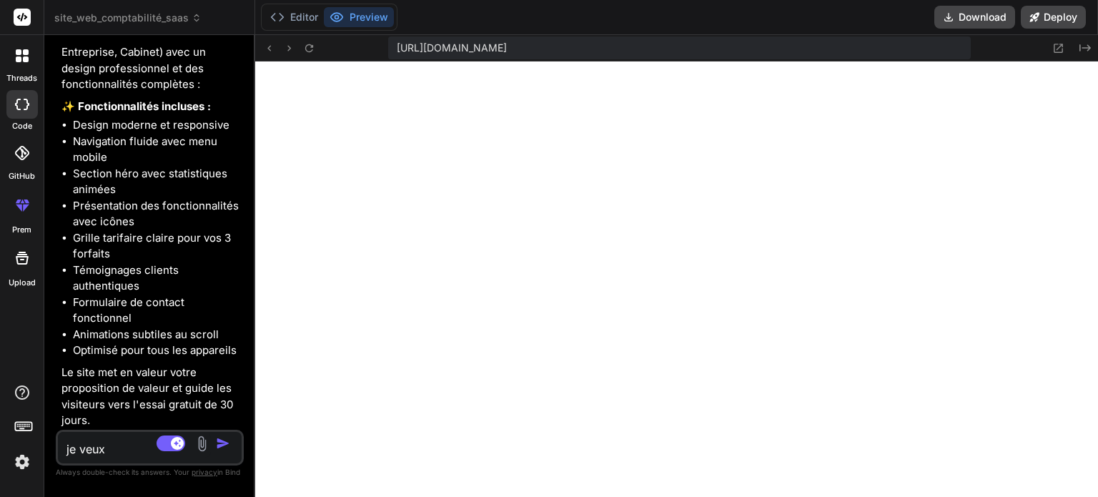
type textarea "je veux"
type textarea "x"
type textarea "je veux t"
type textarea "x"
type textarea "je veux te"
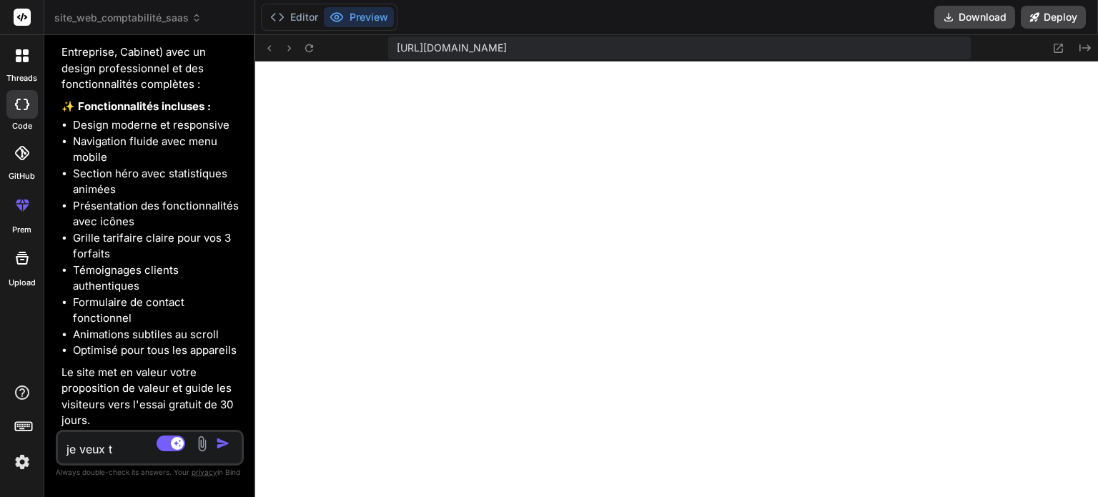
type textarea "x"
type textarea "je veux tes"
type textarea "x"
type textarea "je veux test"
type textarea "x"
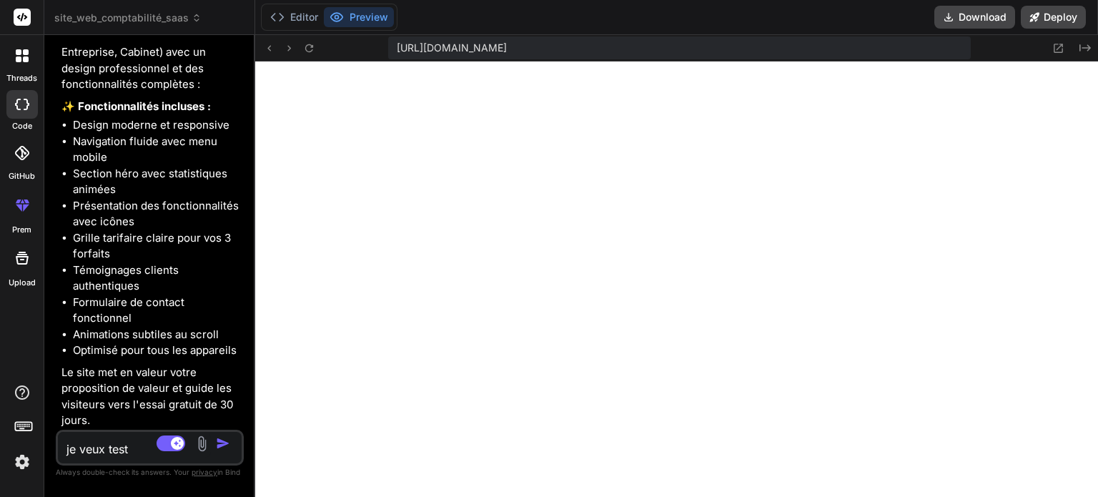
type textarea "je veux teste"
type textarea "x"
type textarea "je veux tester"
type textarea "x"
type textarea "je veux tester"
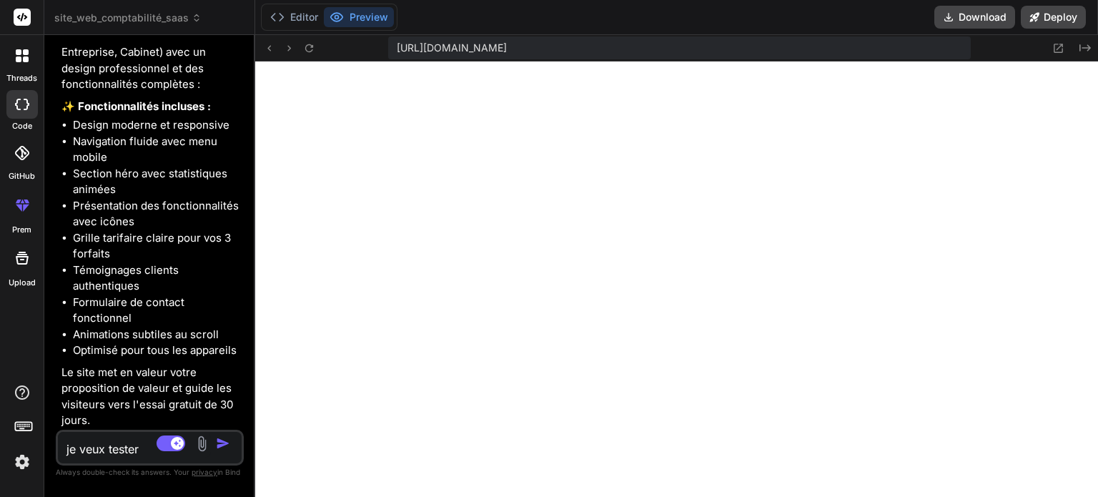
type textarea "x"
type textarea "je veux tester a"
type textarea "x"
type textarea "je veux tester av"
type textarea "x"
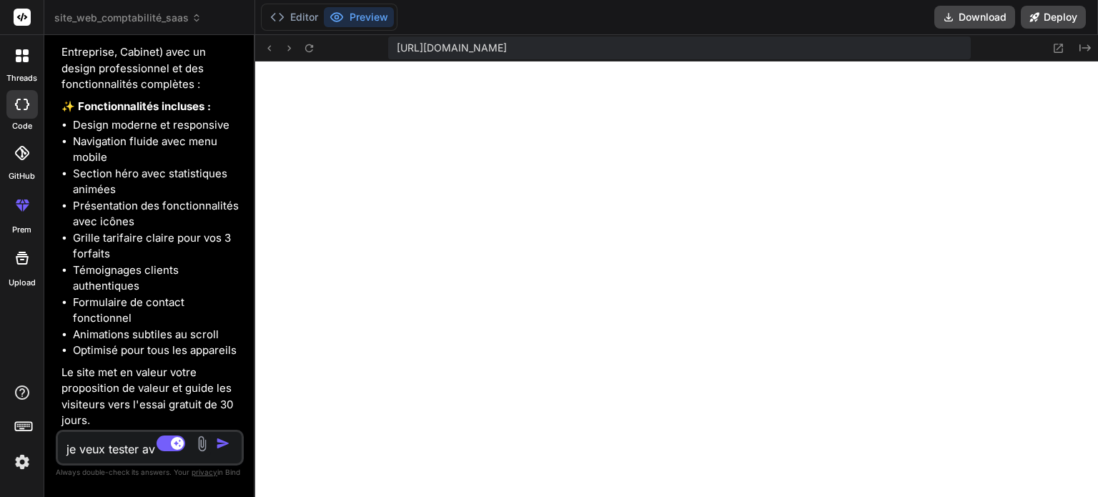
type textarea "je veux tester ave"
type textarea "x"
type textarea "je veux tester avec"
type textarea "x"
type textarea "je veux tester avec"
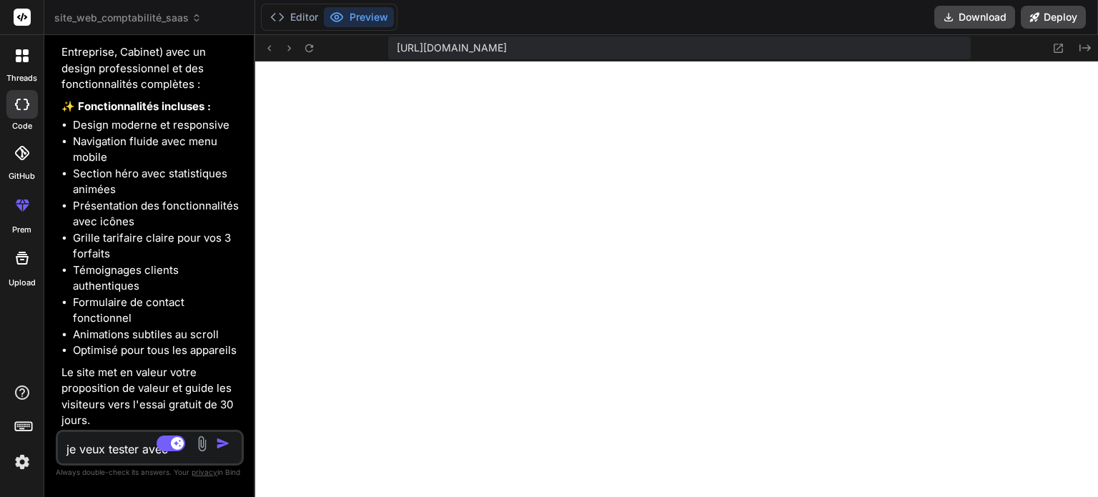
type textarea "x"
type textarea "je veux tester avec d"
type textarea "x"
type textarea "je veux tester avec de"
type textarea "x"
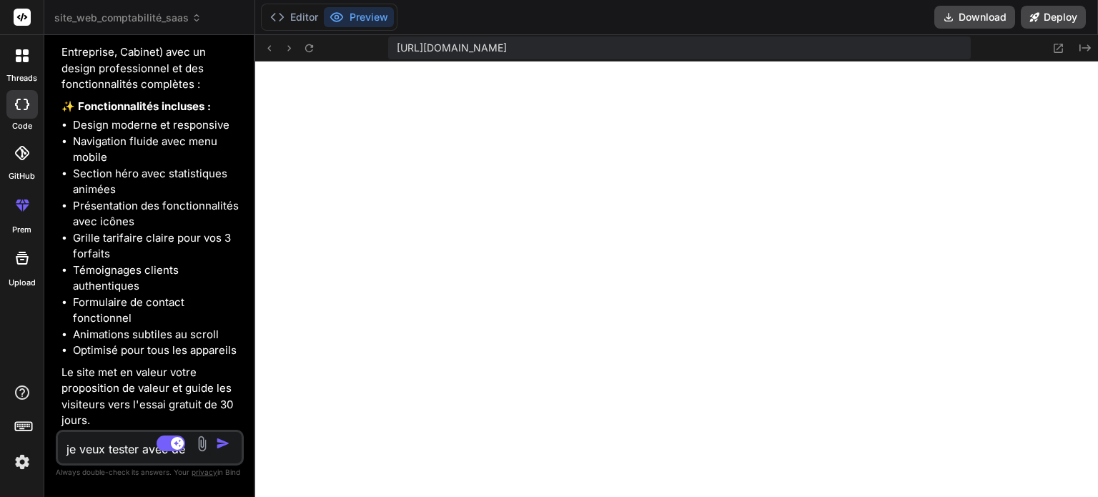
type textarea "je veux tester avec dem"
type textarea "x"
type textarea "je veux tester avec demo"
type textarea "x"
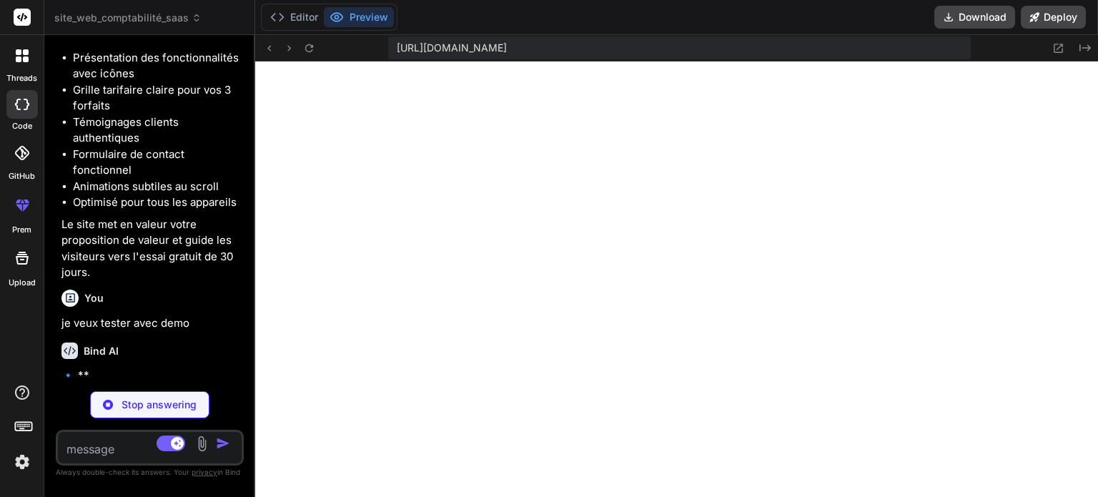
scroll to position [1234, 0]
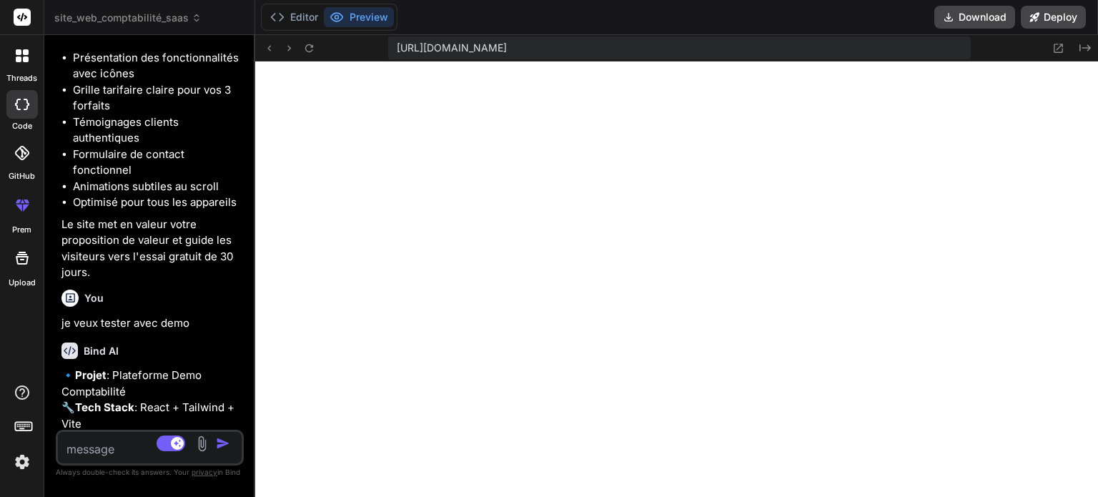
type textarea "x"
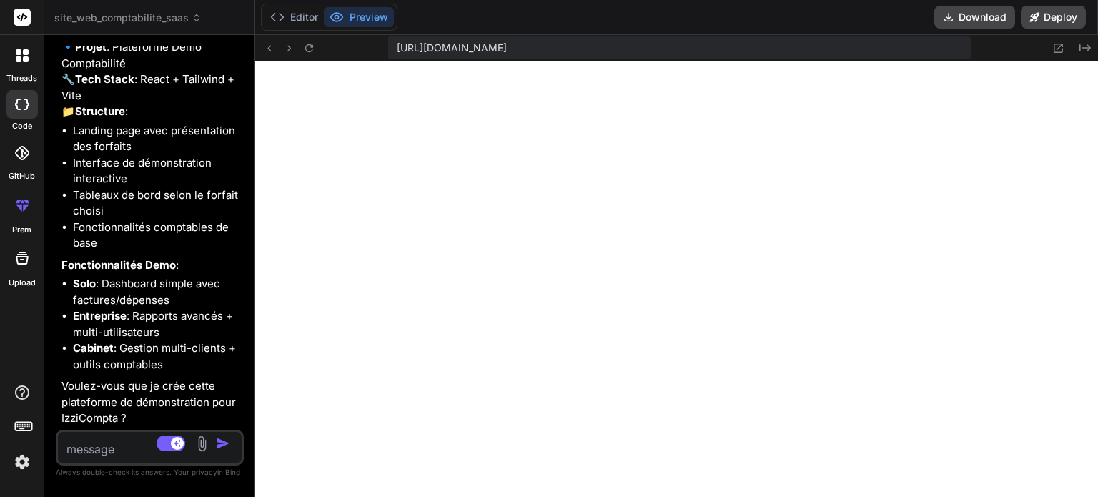
scroll to position [1592, 0]
type textarea "o"
type textarea "x"
type textarea "ou"
type textarea "x"
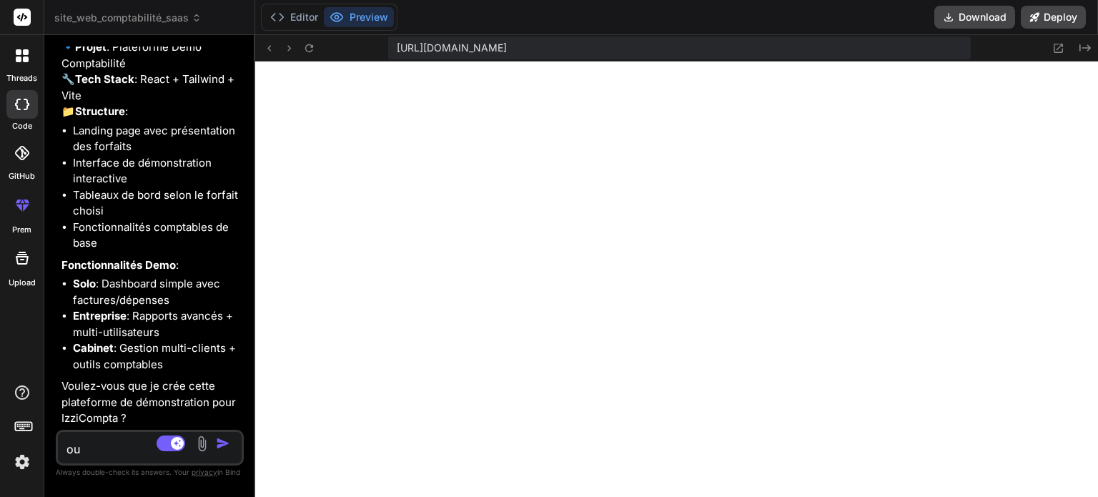
type textarea "oui"
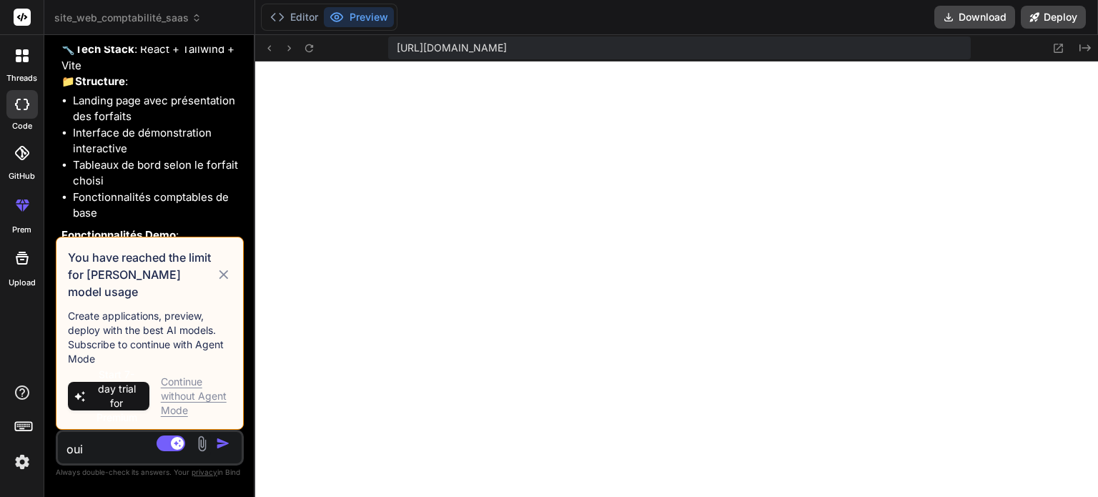
type textarea "x"
type textarea "oui"
click at [185, 399] on div "Continue without Agent Mode" at bounding box center [196, 395] width 71 height 43
type textarea "x"
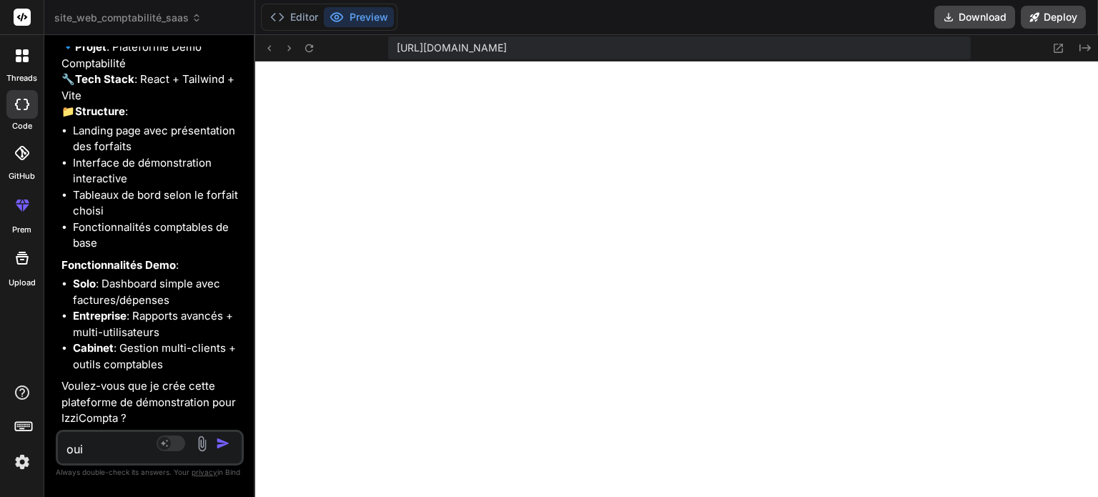
click at [226, 442] on img "button" at bounding box center [223, 443] width 14 height 14
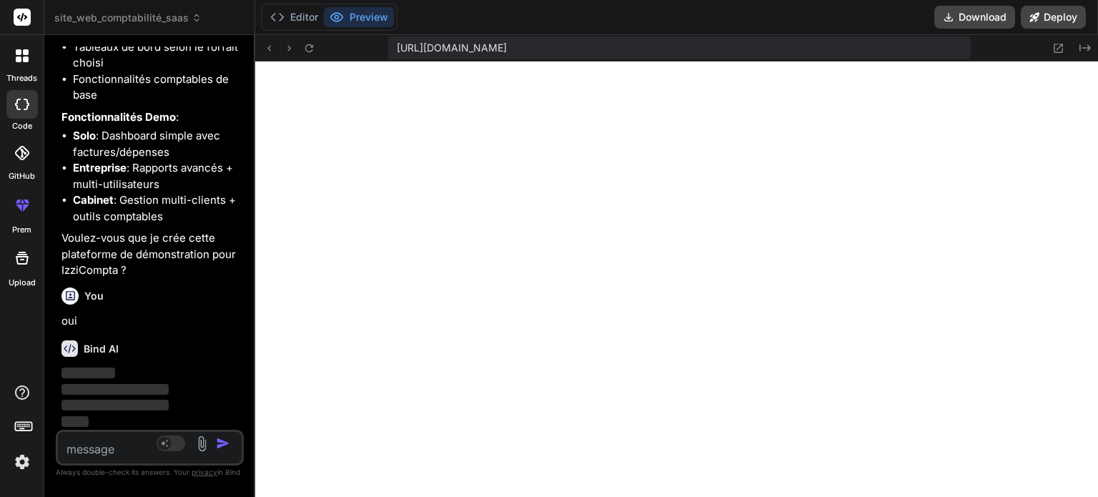
scroll to position [1740, 0]
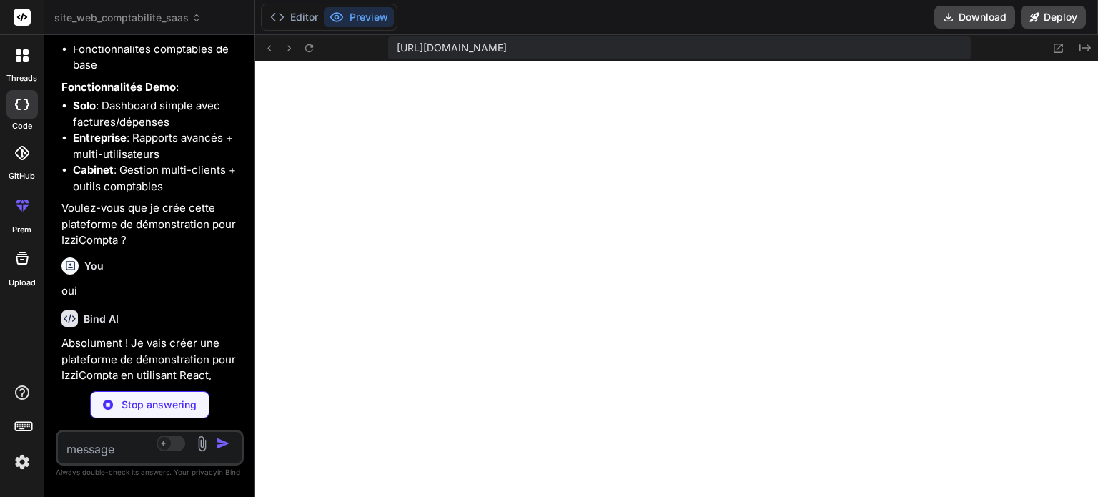
type textarea "x"
type textarea ""postcss": "^8.4.35", "vite": "^5.1.4" } }"
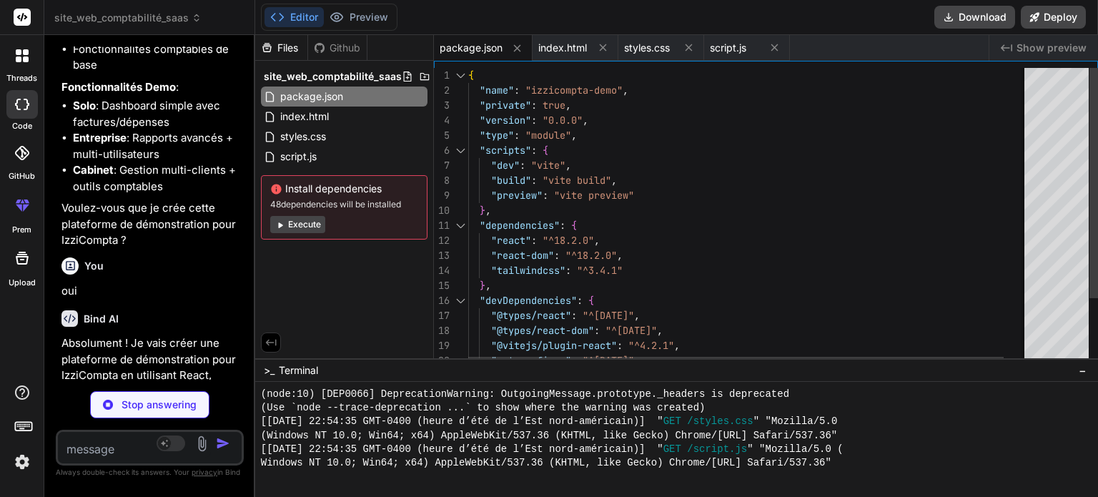
type textarea "x"
type textarea "<script type="module" src="/src/main.jsx"></script> </body> </html>"
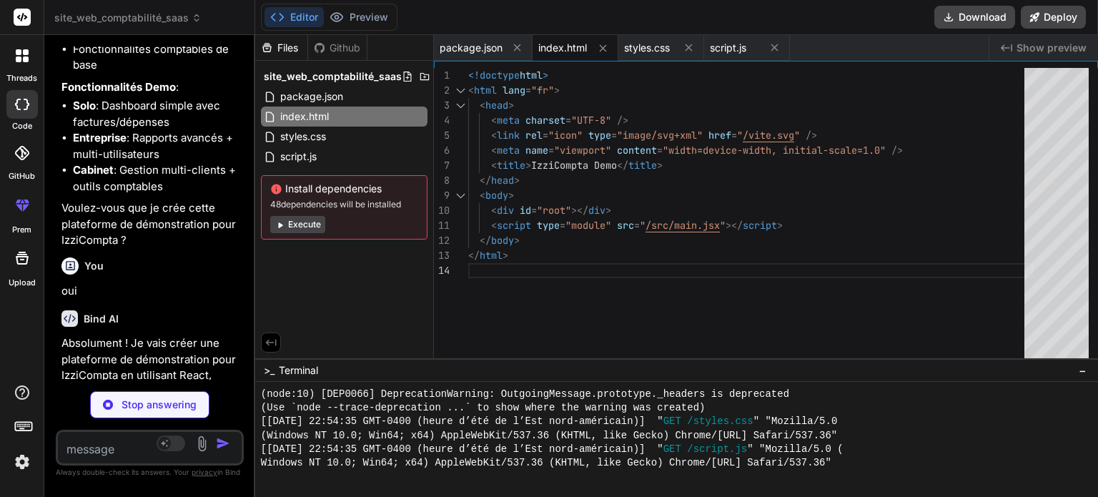
type textarea "x"
type textarea "secondary: '#6EE7B7', // Emerald accent: '#FCD34D', // Amber } }, }, plugins: […"
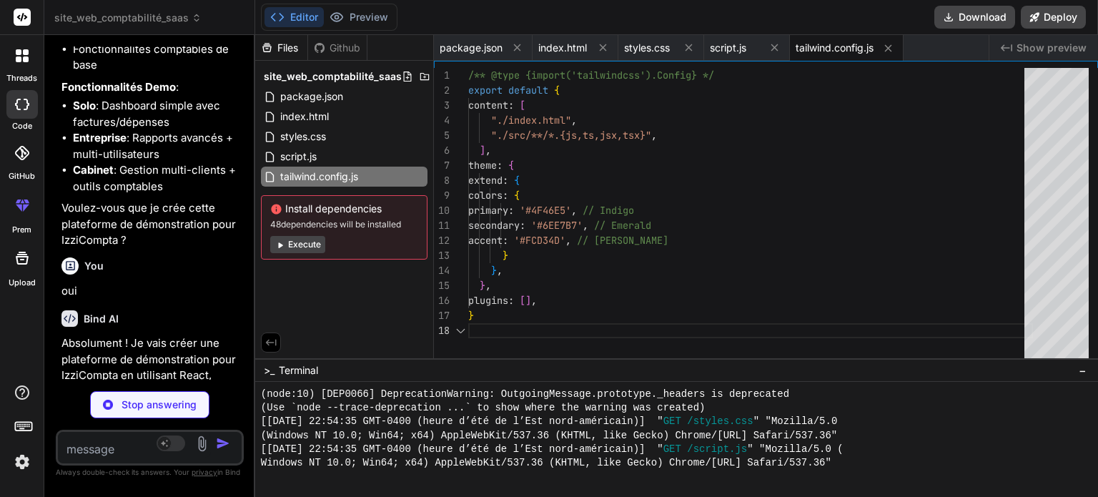
type textarea "x"
type textarea "export default { plugins: { tailwindcss: {}, autoprefixer: {}, }, }"
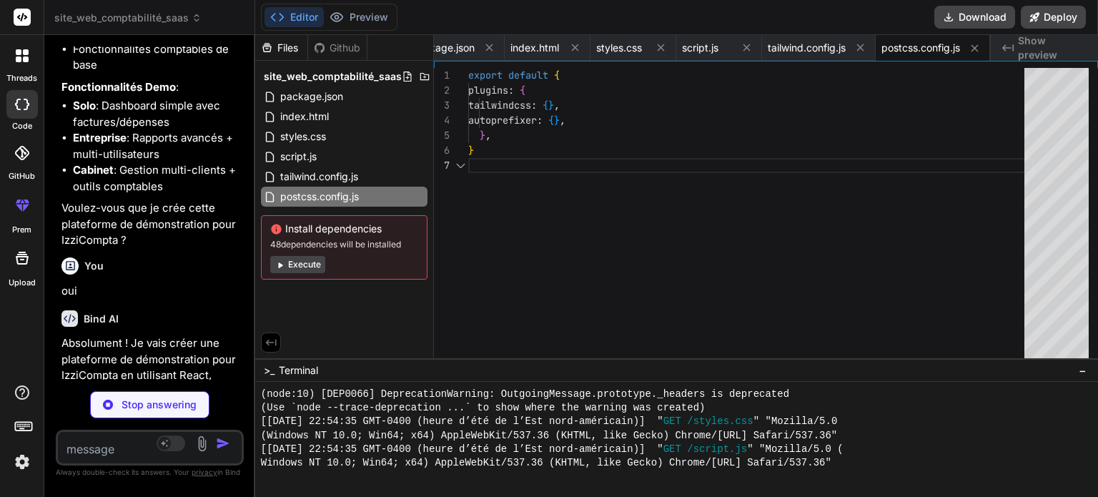
type textarea "x"
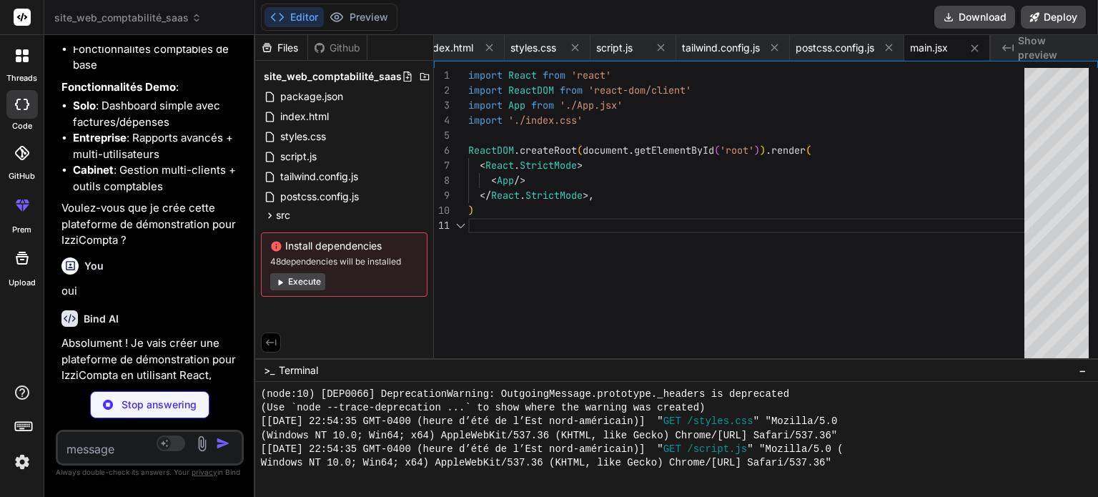
type textarea "x"
type textarea "@tailwind base; @tailwind components; @tailwind utilities; body { font-family: …"
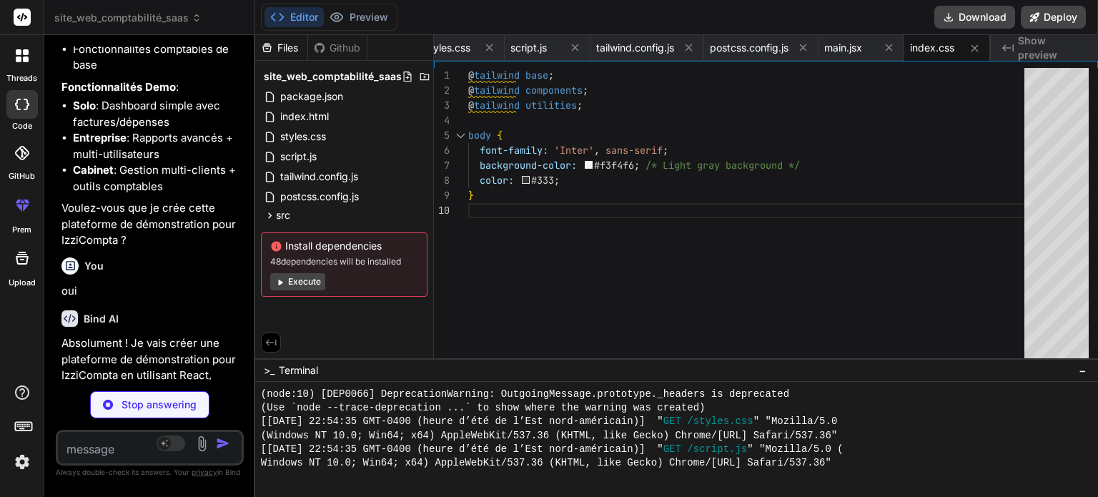
type textarea "x"
type textarea "{demoMode === 'solo' && <SoloDashboard />} {demoMode === 'entreprise' && <Entre…"
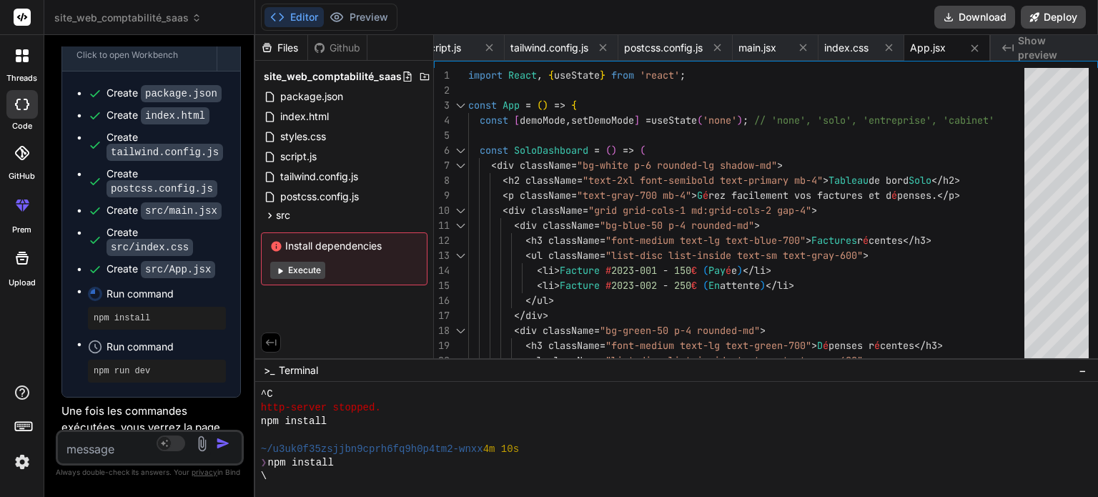
scroll to position [2240, 0]
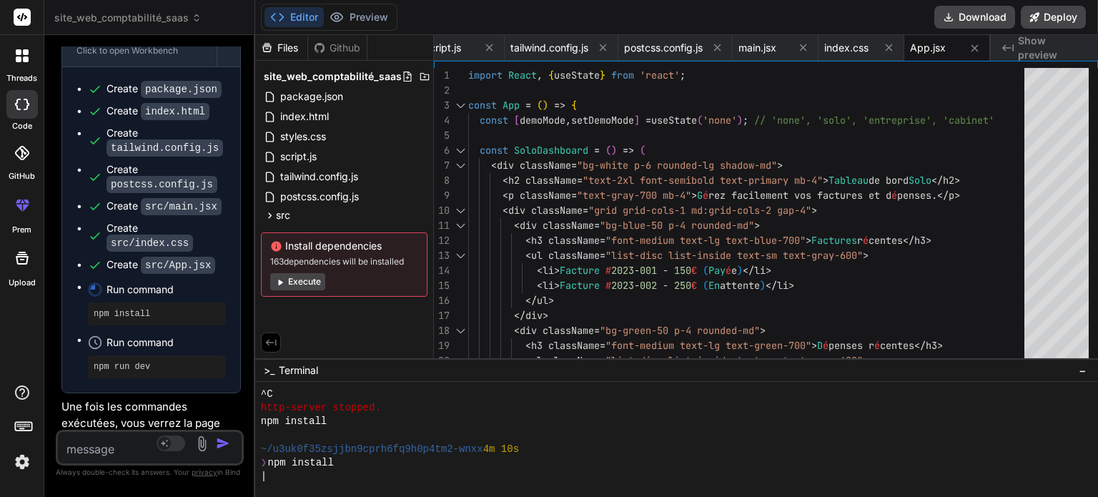
type textarea "x"
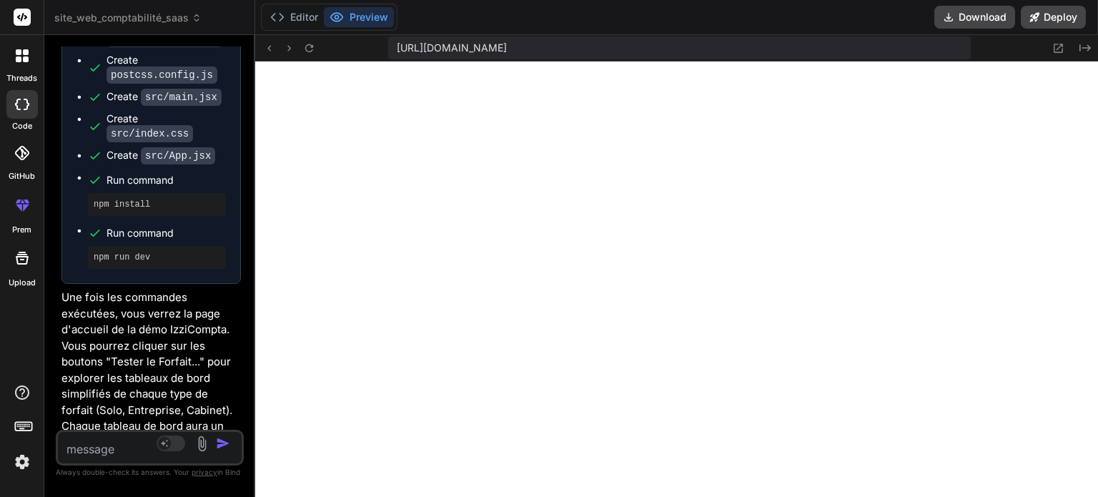
scroll to position [2388, 0]
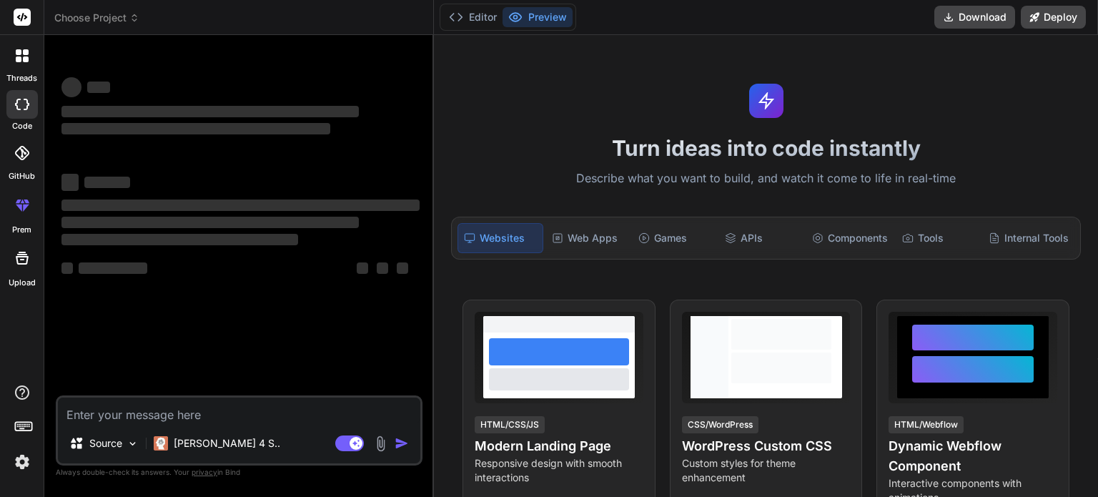
type textarea "x"
